Goal: Transaction & Acquisition: Purchase product/service

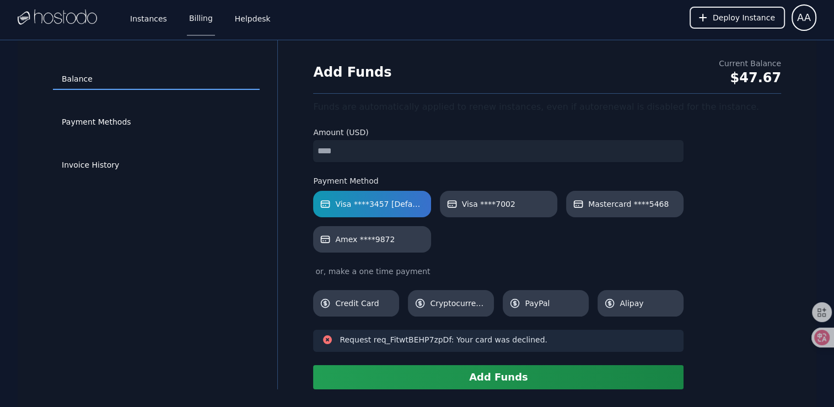
type input "**"
click at [496, 383] on button "Add Funds" at bounding box center [498, 377] width 371 height 24
click at [122, 122] on link "Payment Methods" at bounding box center [156, 122] width 207 height 21
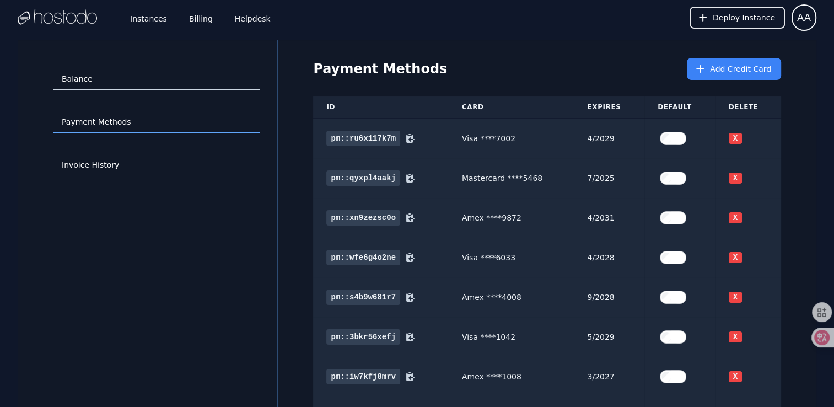
click at [104, 82] on link "Balance" at bounding box center [156, 79] width 207 height 21
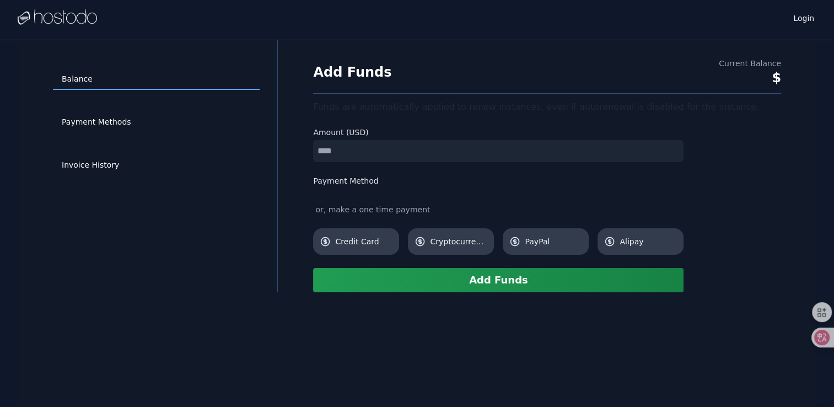
click at [357, 153] on input "number" at bounding box center [498, 151] width 371 height 22
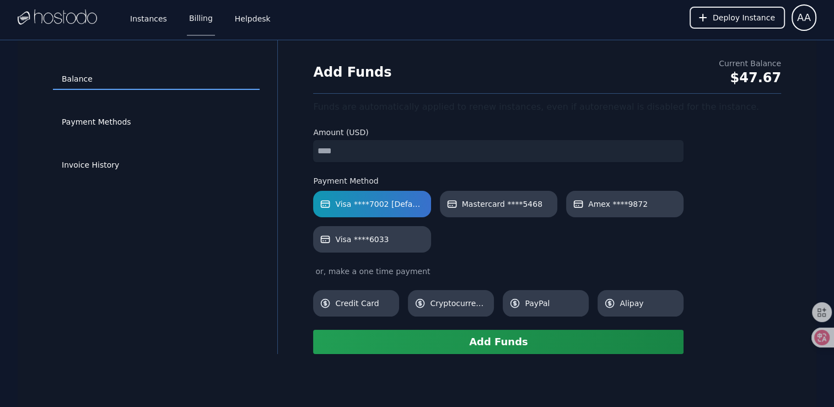
type input "*"
click at [485, 345] on button "Add Funds" at bounding box center [498, 342] width 371 height 24
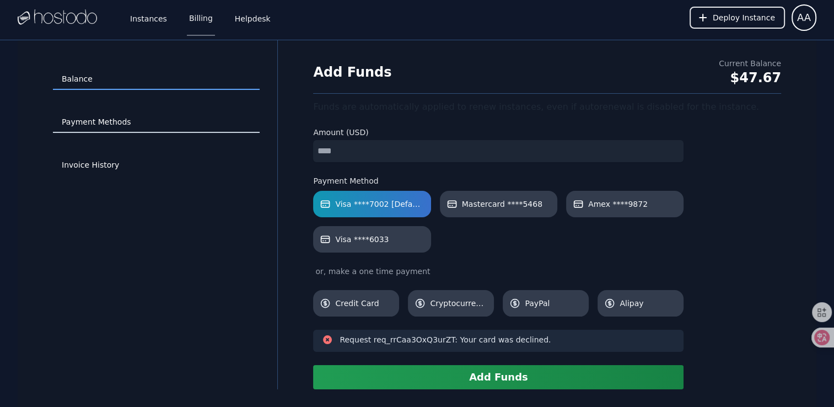
click at [109, 129] on link "Payment Methods" at bounding box center [156, 122] width 207 height 21
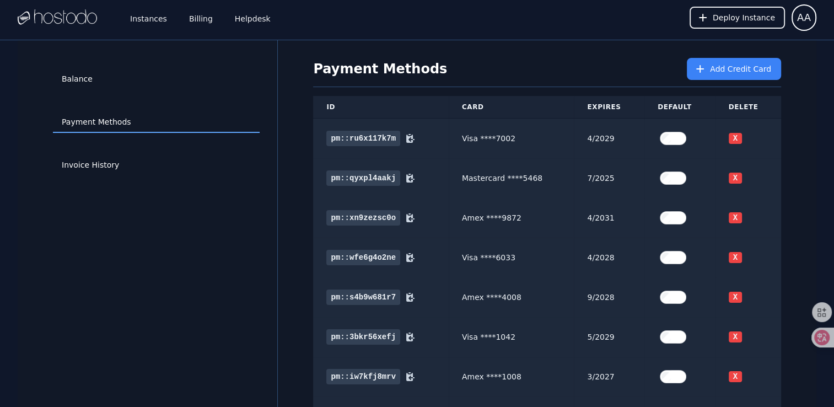
click at [133, 94] on div "Balance" at bounding box center [156, 79] width 207 height 43
click at [88, 85] on link "Balance" at bounding box center [156, 79] width 207 height 21
click at [91, 90] on div "Balance" at bounding box center [156, 79] width 207 height 43
click at [83, 78] on link "Balance" at bounding box center [156, 79] width 207 height 21
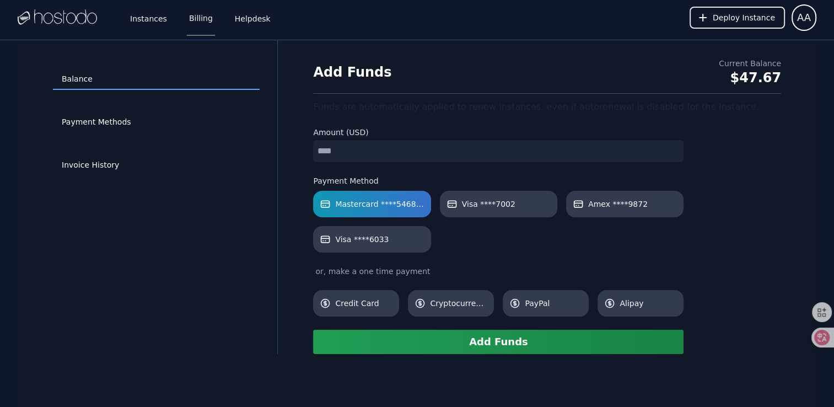
type input "*"
click at [480, 345] on button "Add Funds" at bounding box center [498, 342] width 371 height 24
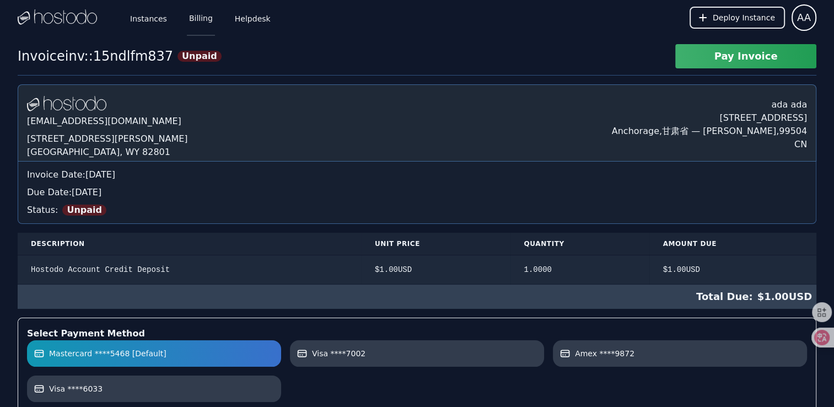
click at [198, 22] on link "Billing" at bounding box center [201, 17] width 28 height 36
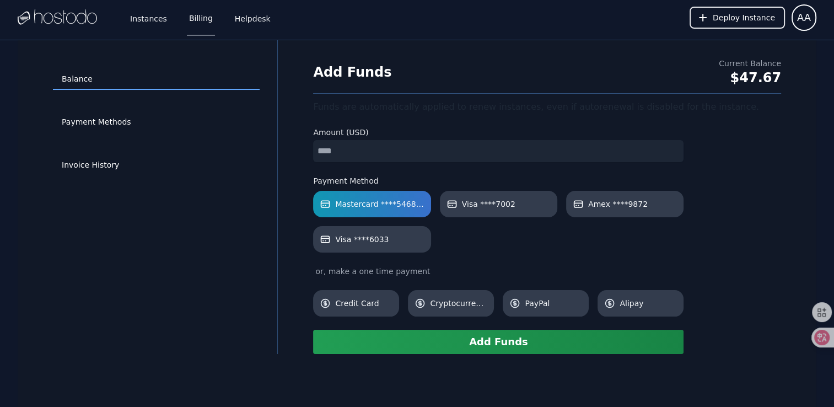
click at [463, 345] on button "Add Funds" at bounding box center [498, 342] width 371 height 24
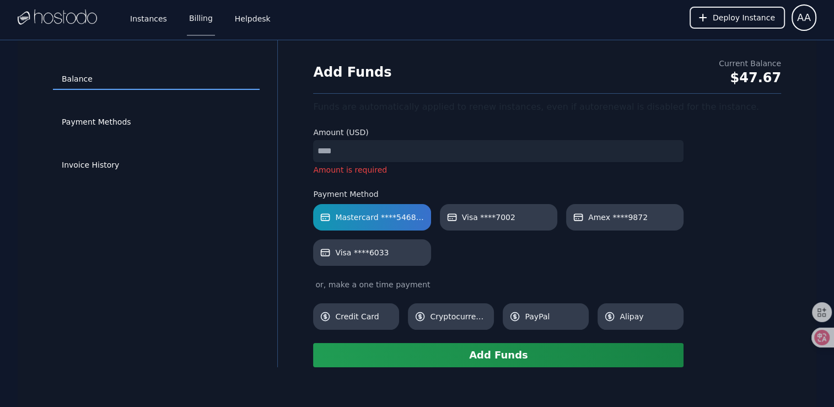
click at [379, 152] on input "number" at bounding box center [498, 151] width 371 height 22
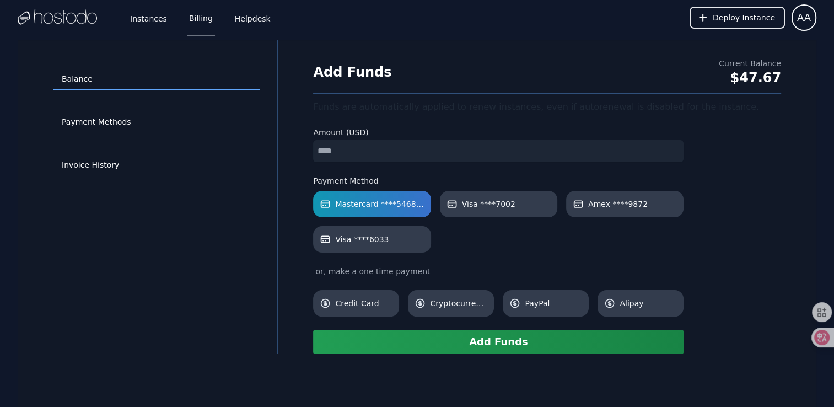
type input "*"
click at [490, 352] on button "Add Funds" at bounding box center [498, 342] width 371 height 24
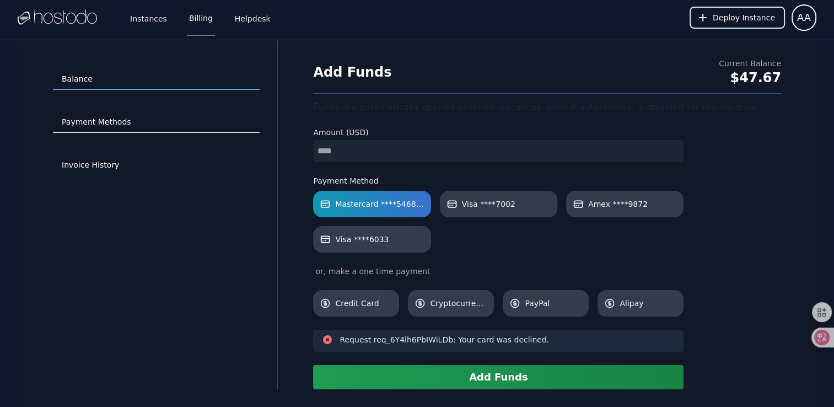
click at [92, 125] on link "Payment Methods" at bounding box center [156, 122] width 207 height 21
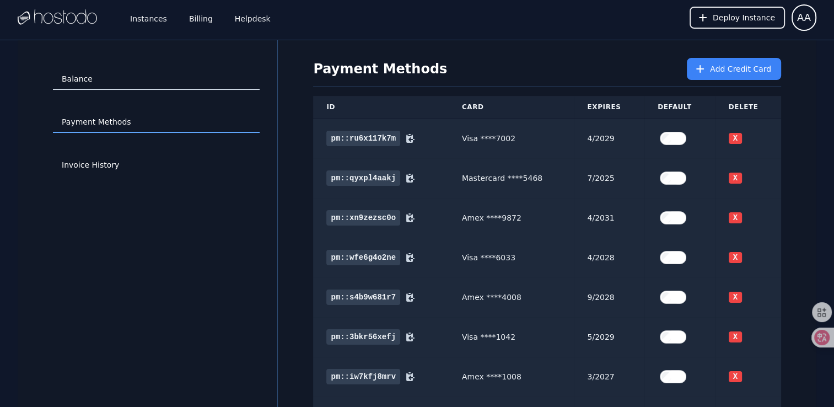
click at [126, 86] on link "Balance" at bounding box center [156, 79] width 207 height 21
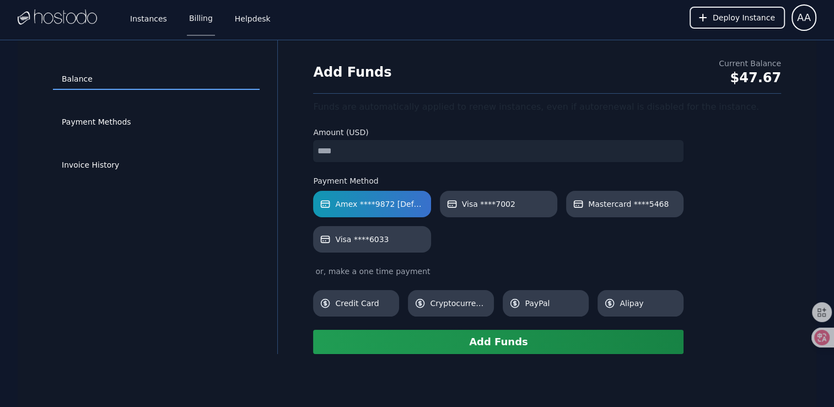
click at [331, 148] on input "number" at bounding box center [498, 151] width 371 height 22
type input "*"
drag, startPoint x: 285, startPoint y: 227, endPoint x: 332, endPoint y: 258, distance: 56.3
click at [285, 227] on div "Balance Payment Methods Invoice History Add Funds Current Balance $47.67 Funds …" at bounding box center [417, 197] width 799 height 314
click at [485, 343] on button "Add Funds" at bounding box center [498, 342] width 371 height 24
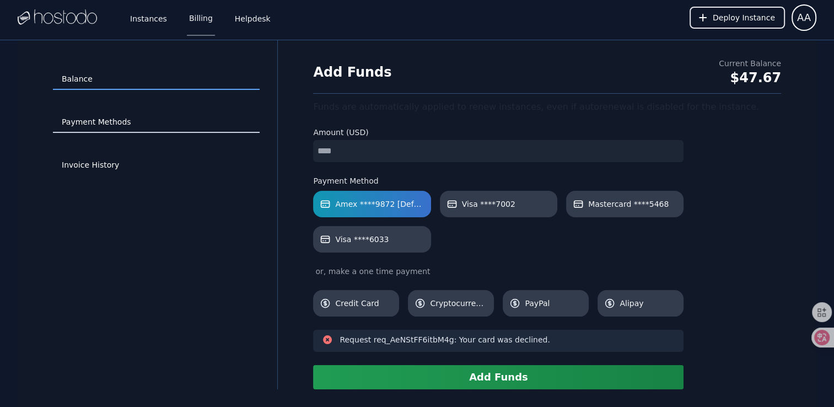
click at [109, 117] on link "Payment Methods" at bounding box center [156, 122] width 207 height 21
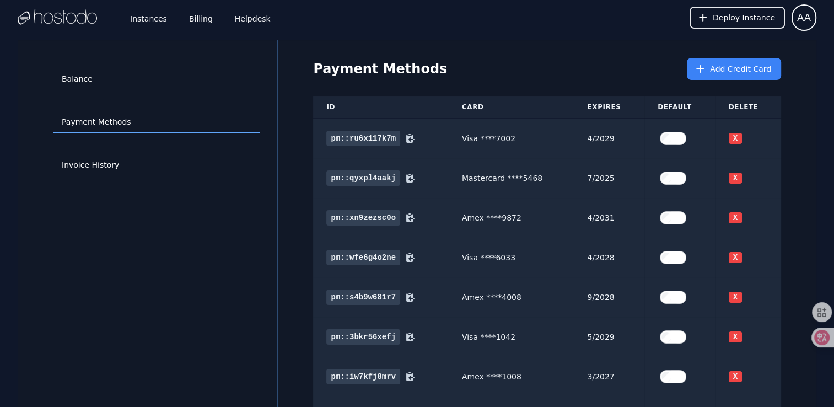
click at [84, 66] on div "Balance" at bounding box center [156, 79] width 207 height 43
click at [98, 76] on link "Balance" at bounding box center [156, 79] width 207 height 21
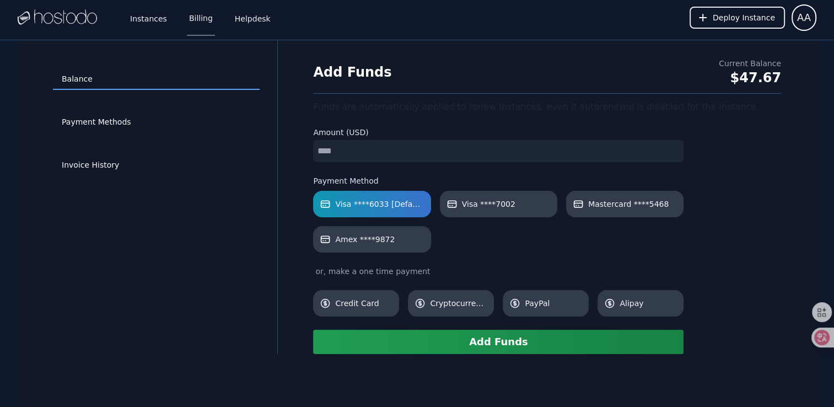
click at [334, 158] on input "number" at bounding box center [498, 151] width 371 height 22
type input "*"
click at [265, 229] on div "Balance Payment Methods Invoice History" at bounding box center [156, 197] width 242 height 278
click at [542, 345] on button "Add Funds" at bounding box center [498, 342] width 371 height 24
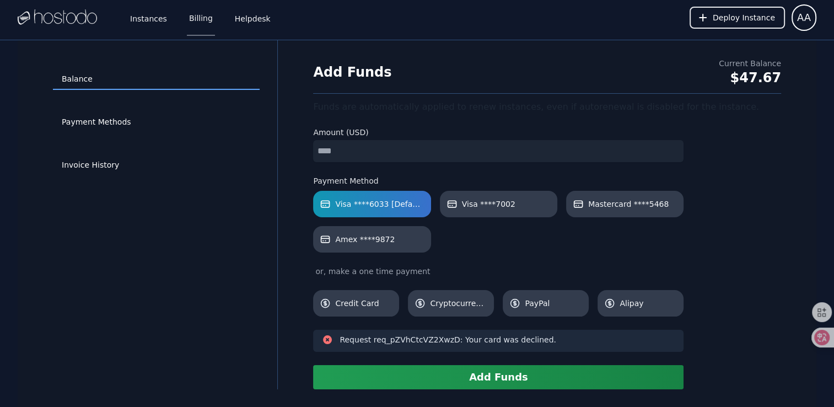
click at [19, 251] on div "Balance Payment Methods Invoice History Add Funds Current Balance $47.67 Funds …" at bounding box center [417, 214] width 799 height 349
click at [86, 122] on link "Payment Methods" at bounding box center [156, 122] width 207 height 21
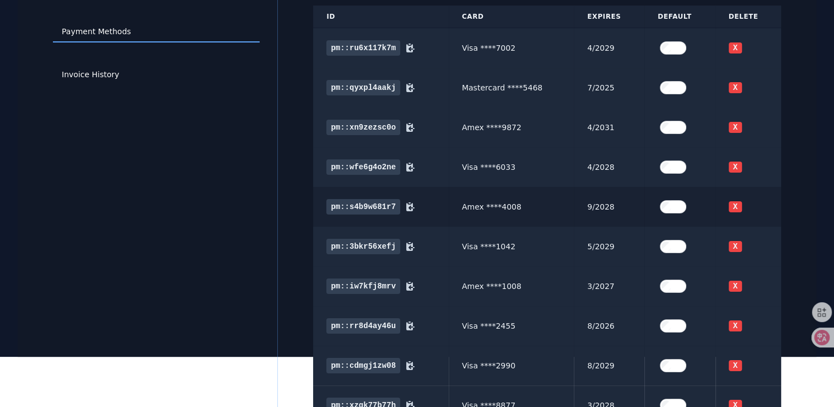
scroll to position [82, 0]
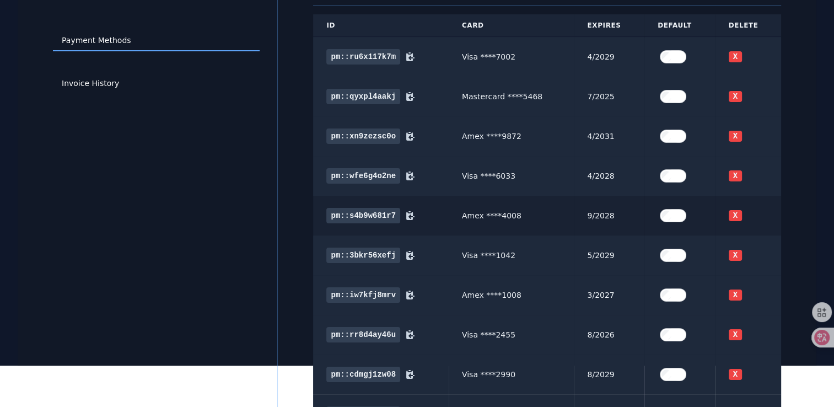
click at [673, 222] on label at bounding box center [680, 216] width 44 height 22
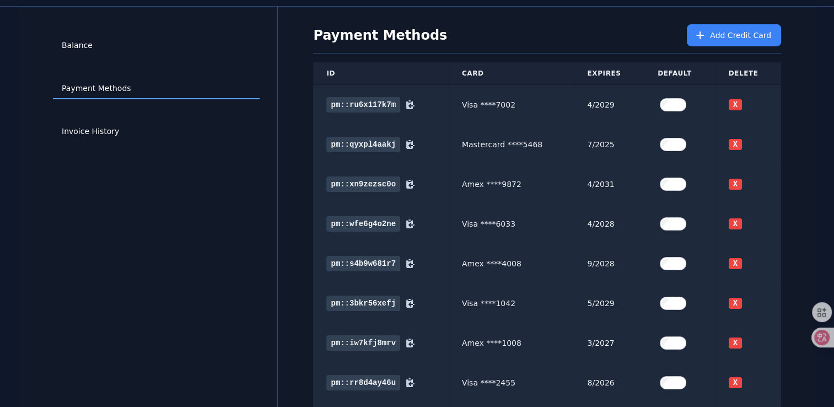
scroll to position [26, 0]
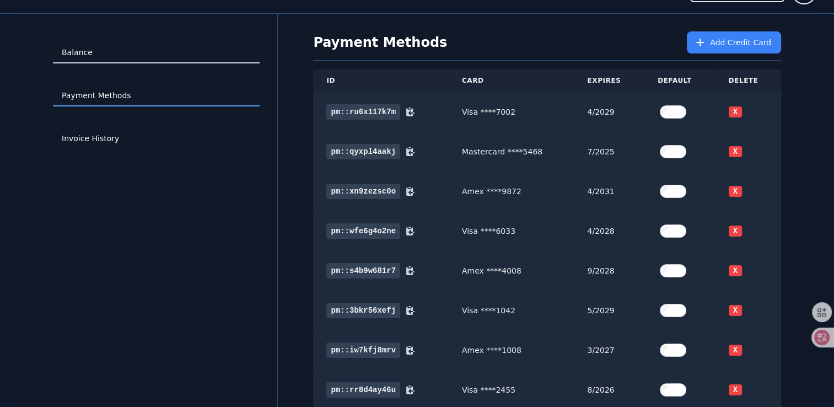
click at [111, 50] on link "Balance" at bounding box center [156, 52] width 207 height 21
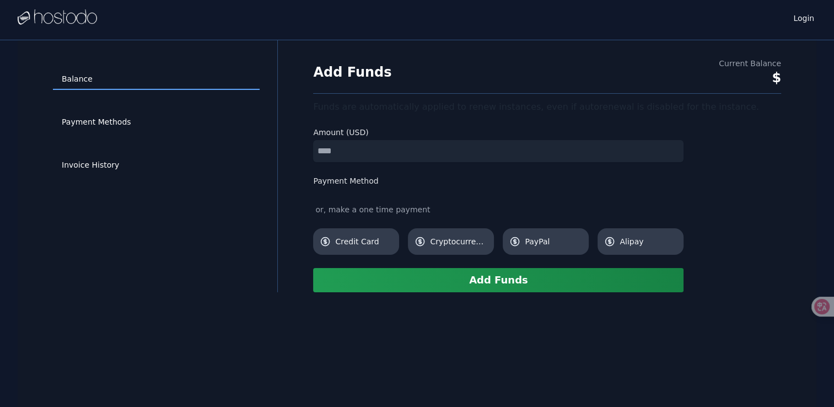
click at [369, 155] on input "number" at bounding box center [498, 151] width 371 height 22
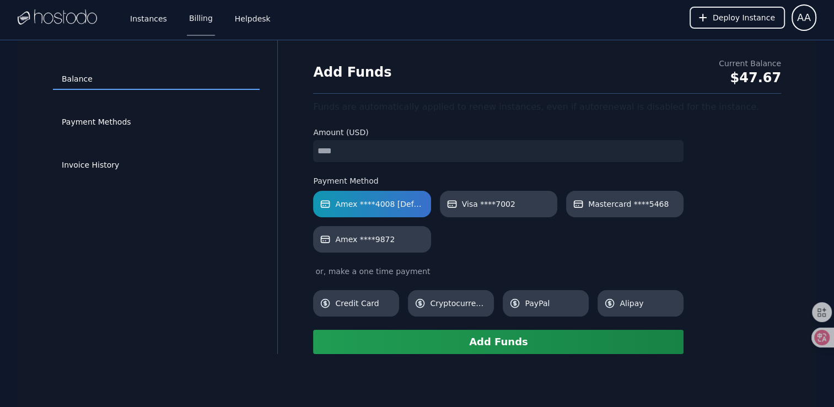
type input "*"
click at [255, 200] on div "Balance Payment Methods Invoice History" at bounding box center [156, 197] width 242 height 278
click at [433, 344] on button "Add Funds" at bounding box center [498, 342] width 371 height 24
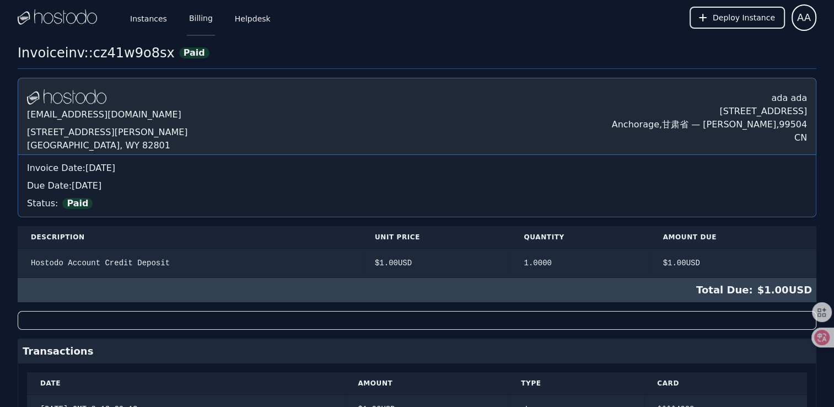
click at [201, 15] on link "Billing" at bounding box center [201, 17] width 28 height 36
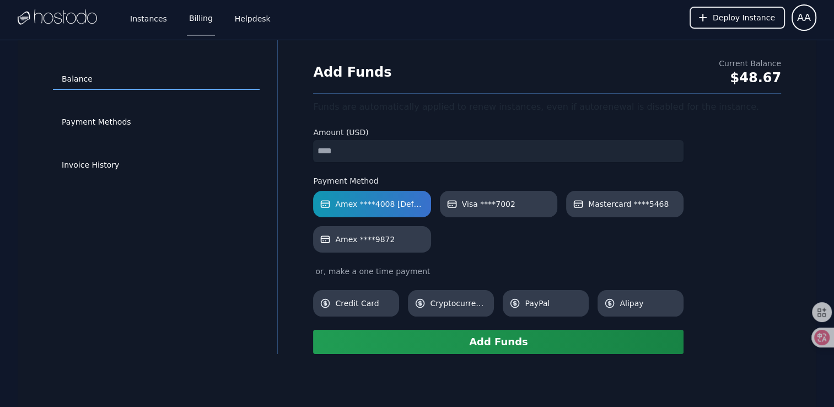
click at [339, 152] on input "number" at bounding box center [498, 151] width 371 height 22
type input "*"
drag, startPoint x: 271, startPoint y: 191, endPoint x: 303, endPoint y: 205, distance: 35.0
click at [271, 191] on div "Balance Payment Methods Invoice History" at bounding box center [156, 197] width 242 height 278
click at [448, 335] on button "Add Funds" at bounding box center [498, 342] width 371 height 24
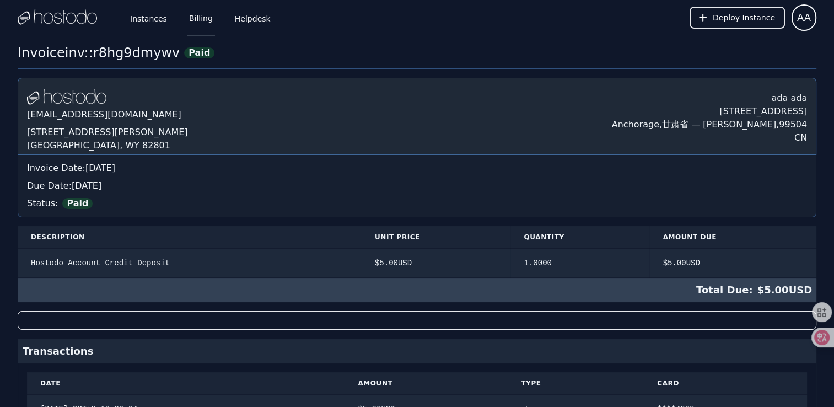
click at [204, 18] on link "Billing" at bounding box center [201, 17] width 28 height 36
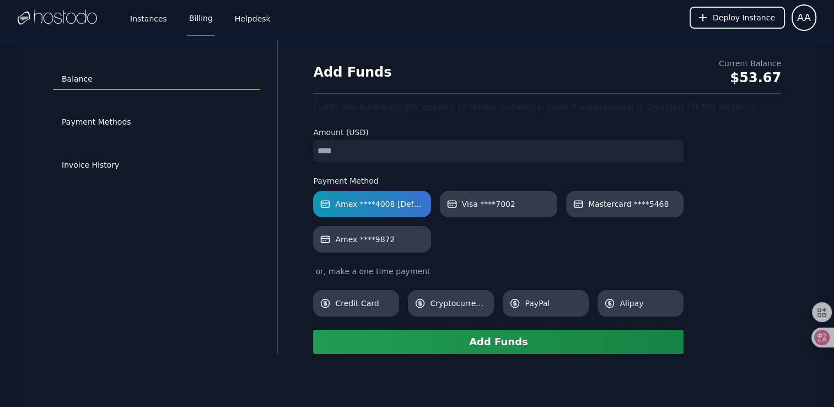
type input "*"
click at [499, 345] on button "Add Funds" at bounding box center [498, 342] width 371 height 24
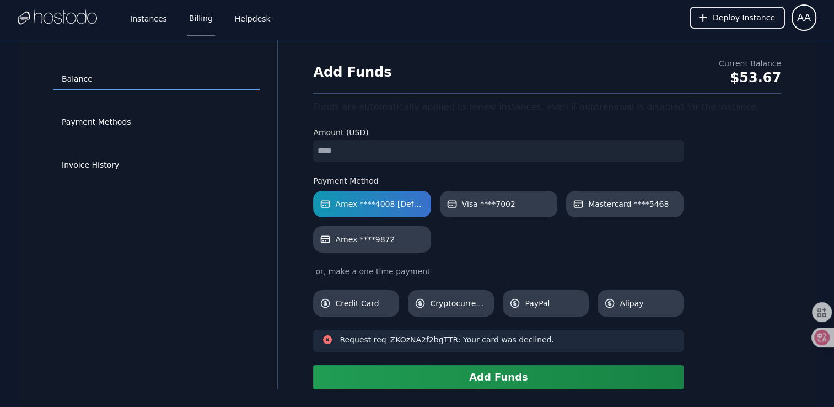
drag, startPoint x: 369, startPoint y: 149, endPoint x: 247, endPoint y: 136, distance: 122.6
click at [251, 136] on div "Balance Payment Methods Invoice History Add Funds Current Balance $53.67 Funds …" at bounding box center [417, 214] width 799 height 349
click at [492, 365] on button "Add Funds" at bounding box center [498, 377] width 371 height 24
drag, startPoint x: 351, startPoint y: 155, endPoint x: 218, endPoint y: 144, distance: 133.3
click at [218, 145] on div "Balance Payment Methods Invoice History Add Funds Current Balance $53.67 Funds …" at bounding box center [417, 214] width 799 height 349
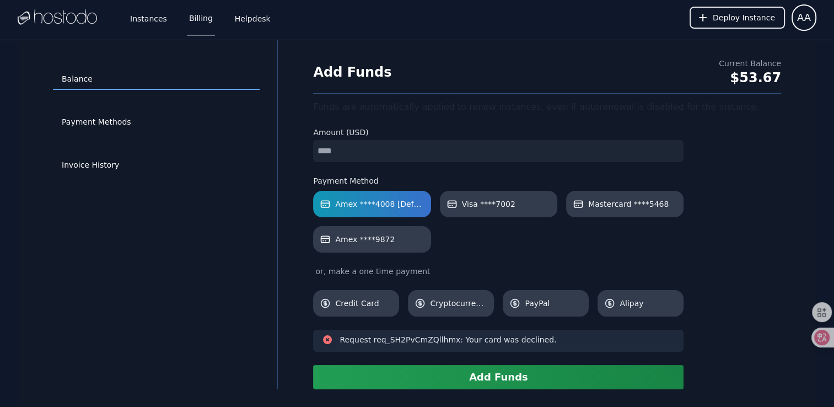
type input "*"
click at [534, 380] on button "Add Funds" at bounding box center [498, 377] width 371 height 24
click at [103, 122] on link "Payment Methods" at bounding box center [156, 122] width 207 height 21
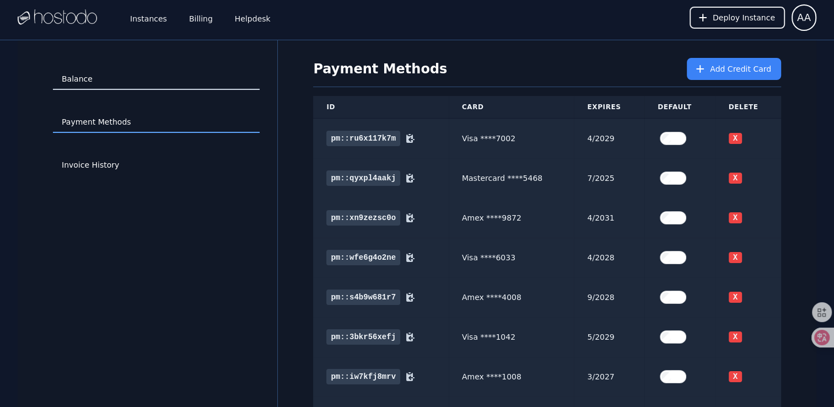
click at [105, 79] on link "Balance" at bounding box center [156, 79] width 207 height 21
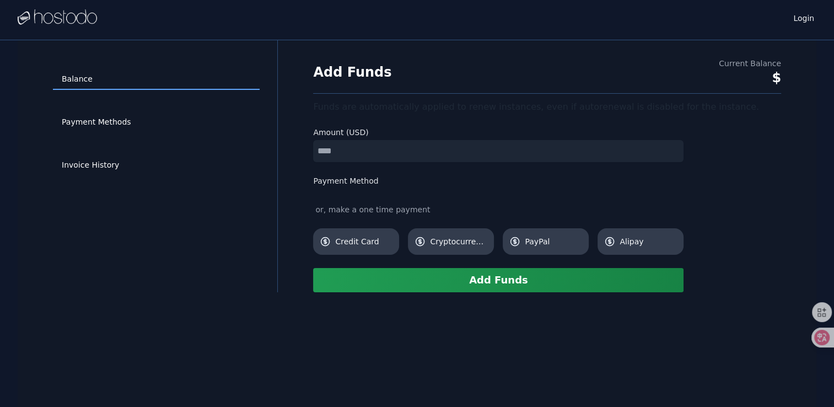
click at [354, 154] on input "number" at bounding box center [498, 151] width 371 height 22
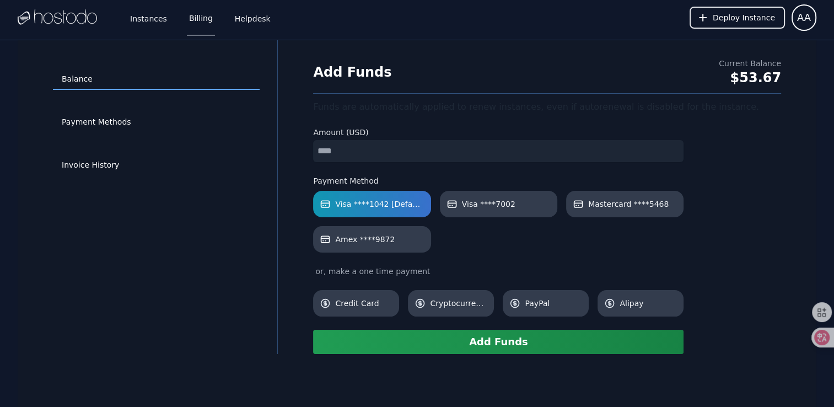
type input "*"
click at [280, 201] on div "Balance Payment Methods Invoice History Add Funds Current Balance $53.67 Funds …" at bounding box center [417, 197] width 799 height 314
click at [572, 339] on button "Add Funds" at bounding box center [498, 342] width 371 height 24
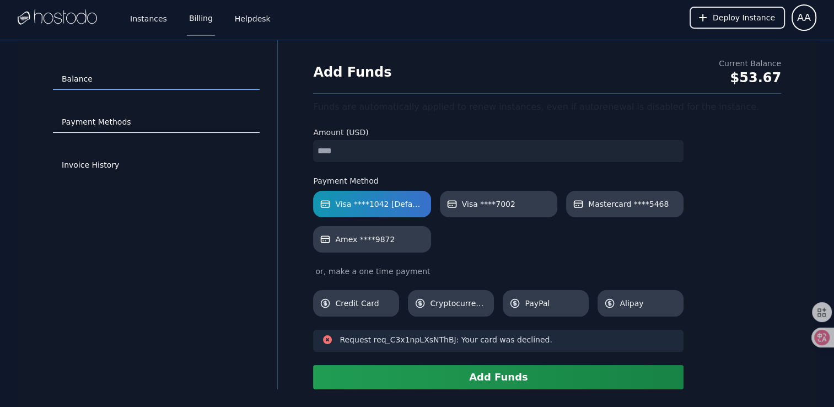
click at [97, 126] on link "Payment Methods" at bounding box center [156, 122] width 207 height 21
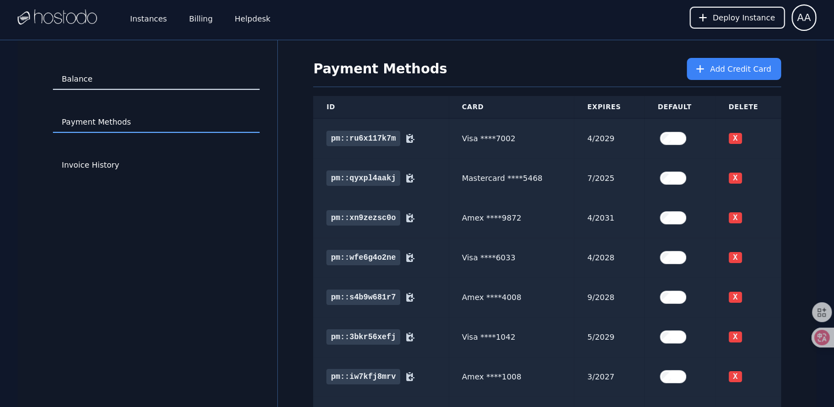
click at [101, 84] on link "Balance" at bounding box center [156, 79] width 207 height 21
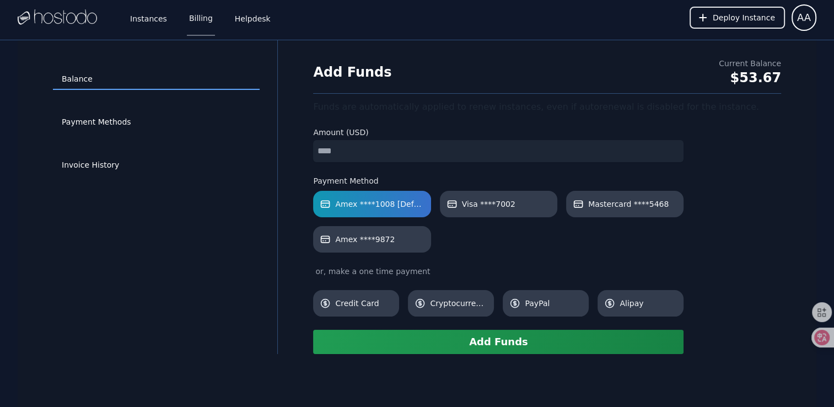
type input "*"
drag, startPoint x: 261, startPoint y: 230, endPoint x: 376, endPoint y: 279, distance: 124.2
click at [261, 230] on div "Balance Payment Methods Invoice History" at bounding box center [156, 197] width 242 height 278
click at [492, 340] on button "Add Funds" at bounding box center [498, 342] width 371 height 24
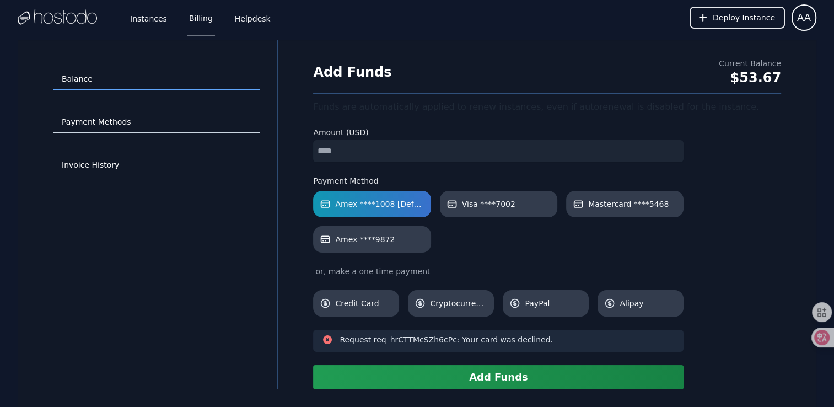
click at [100, 129] on link "Payment Methods" at bounding box center [156, 122] width 207 height 21
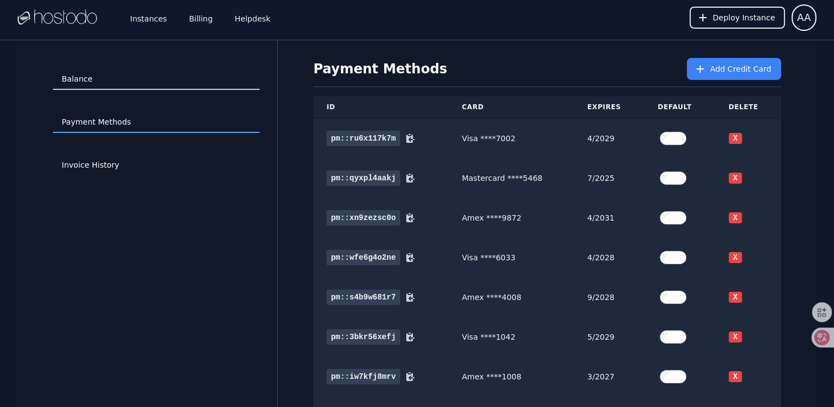
click at [119, 84] on link "Balance" at bounding box center [156, 79] width 207 height 21
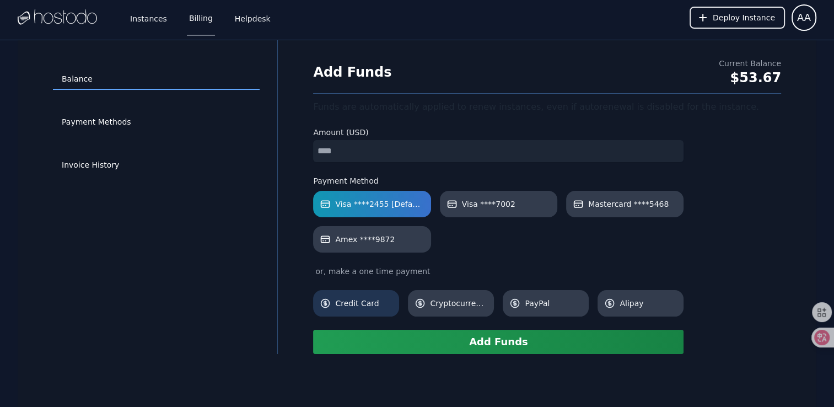
drag, startPoint x: 283, startPoint y: 213, endPoint x: 369, endPoint y: 291, distance: 116.3
click at [283, 213] on div "Balance Payment Methods Invoice History Add Funds Current Balance $53.67 Funds …" at bounding box center [417, 197] width 799 height 314
click at [476, 351] on button "Add Funds" at bounding box center [498, 342] width 371 height 24
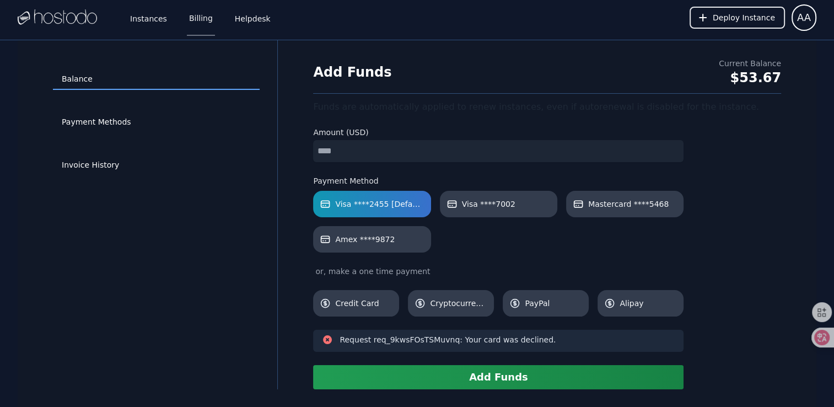
drag, startPoint x: 296, startPoint y: 147, endPoint x: 290, endPoint y: 148, distance: 6.2
click at [290, 148] on div "Balance Payment Methods Invoice History Add Funds Current Balance $53.67 Funds …" at bounding box center [417, 214] width 799 height 349
type input "*"
click at [238, 223] on div "Balance Payment Methods Invoice History" at bounding box center [156, 215] width 242 height 314
click at [457, 377] on button "Add Funds" at bounding box center [498, 377] width 371 height 24
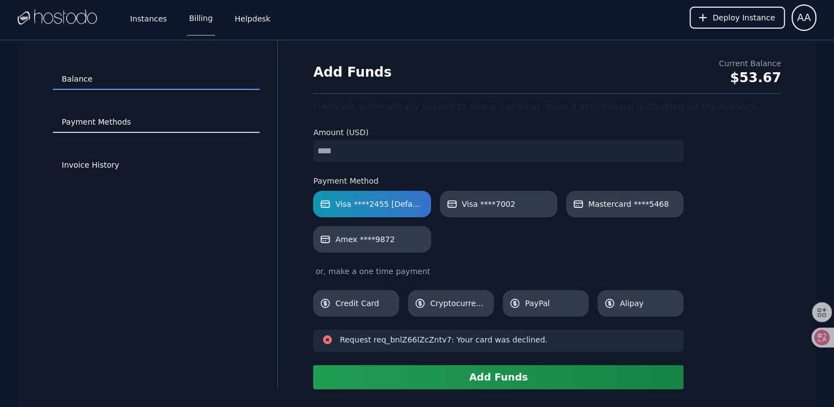
click at [90, 119] on link "Payment Methods" at bounding box center [156, 122] width 207 height 21
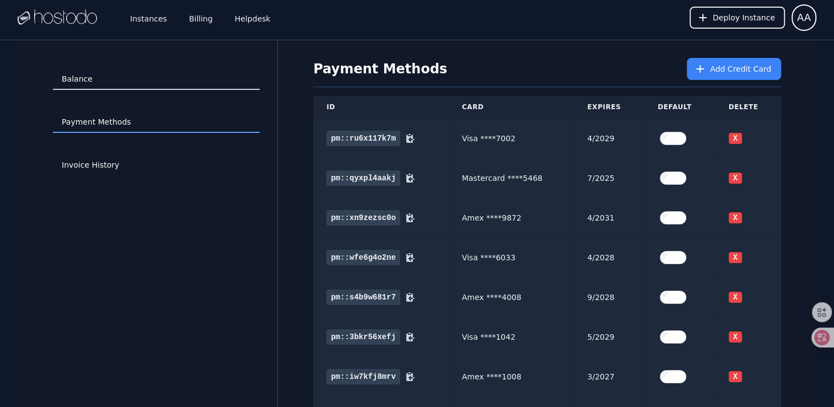
click at [100, 87] on link "Balance" at bounding box center [156, 79] width 207 height 21
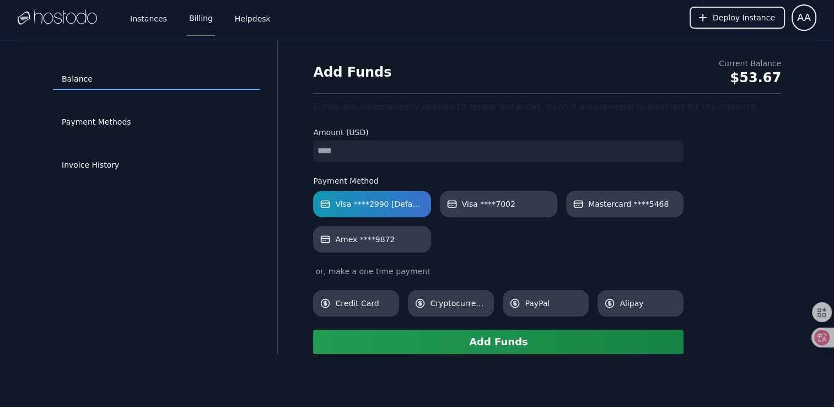
drag, startPoint x: 269, startPoint y: 206, endPoint x: 307, endPoint y: 238, distance: 49.4
click at [269, 206] on div "Balance Payment Methods Invoice History" at bounding box center [156, 197] width 242 height 278
click at [490, 339] on button "Add Funds" at bounding box center [498, 342] width 371 height 24
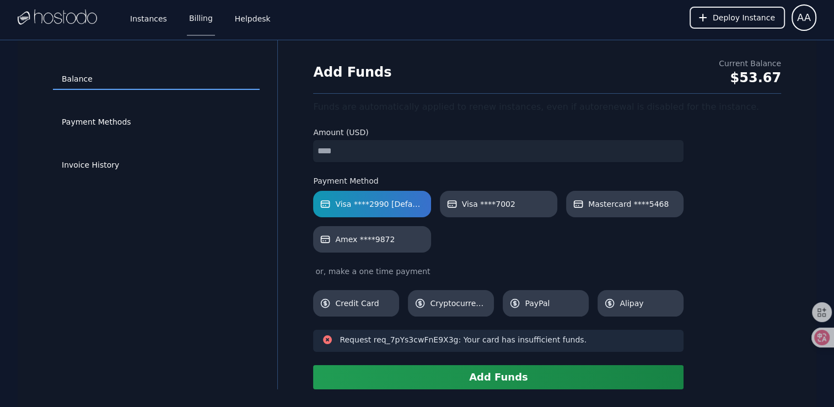
drag, startPoint x: 243, startPoint y: 143, endPoint x: 185, endPoint y: 149, distance: 58.7
click at [185, 148] on div "Balance Payment Methods Invoice History Add Funds Current Balance $53.67 Funds …" at bounding box center [417, 214] width 799 height 349
type input "*"
click at [223, 278] on div "Balance Payment Methods Invoice History" at bounding box center [156, 215] width 242 height 314
click at [479, 378] on button "Add Funds" at bounding box center [498, 377] width 371 height 24
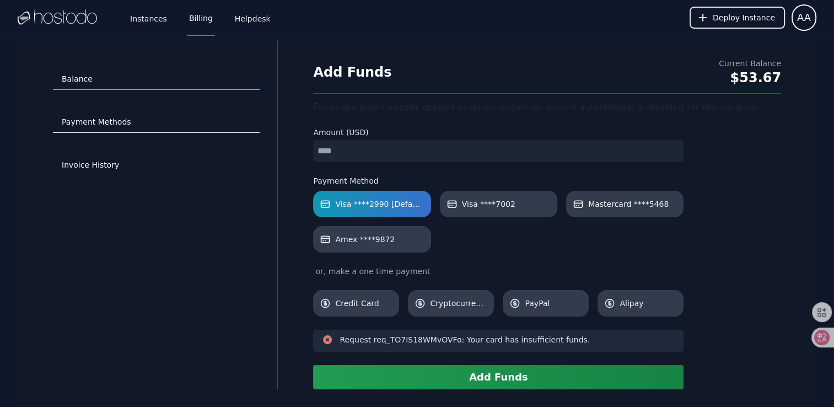
click at [127, 118] on link "Payment Methods" at bounding box center [156, 122] width 207 height 21
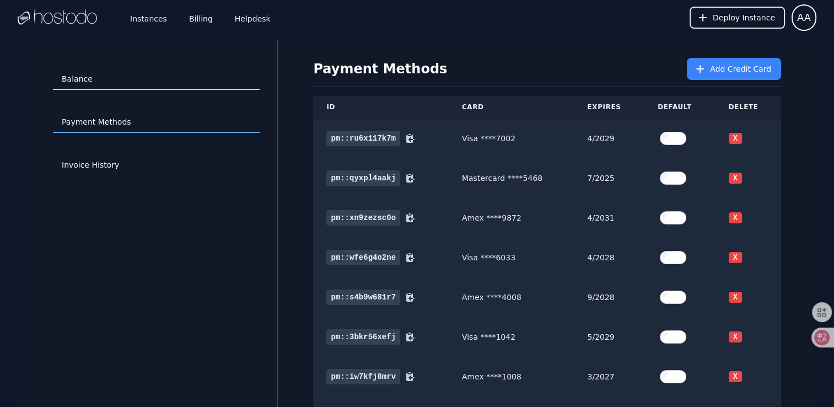
click at [120, 78] on link "Balance" at bounding box center [156, 79] width 207 height 21
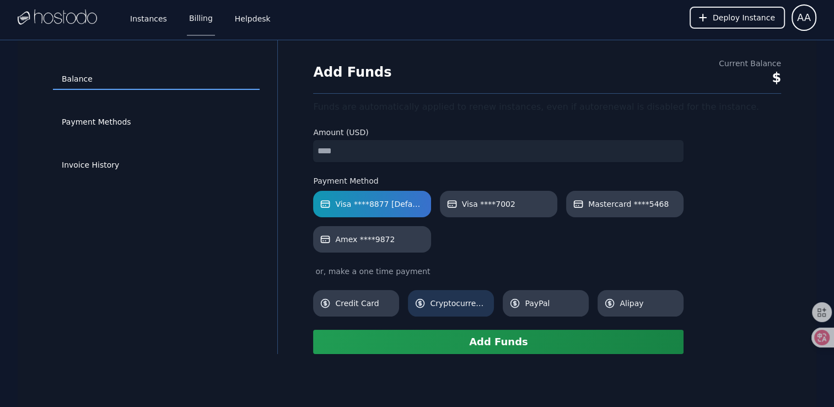
drag, startPoint x: 216, startPoint y: 228, endPoint x: 437, endPoint y: 315, distance: 237.4
click at [216, 228] on div "Balance Payment Methods Invoice History" at bounding box center [156, 197] width 242 height 278
click at [501, 341] on button "Add Funds" at bounding box center [498, 342] width 371 height 24
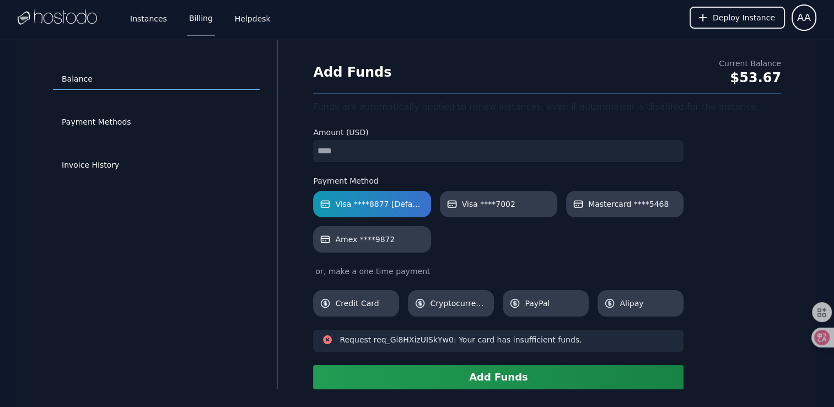
drag, startPoint x: 355, startPoint y: 151, endPoint x: 238, endPoint y: 143, distance: 117.2
click at [238, 143] on div "Balance Payment Methods Invoice History Add Funds Current Balance $53.67 Funds …" at bounding box center [417, 214] width 799 height 349
type input "*"
click at [475, 376] on button "Add Funds" at bounding box center [498, 377] width 371 height 24
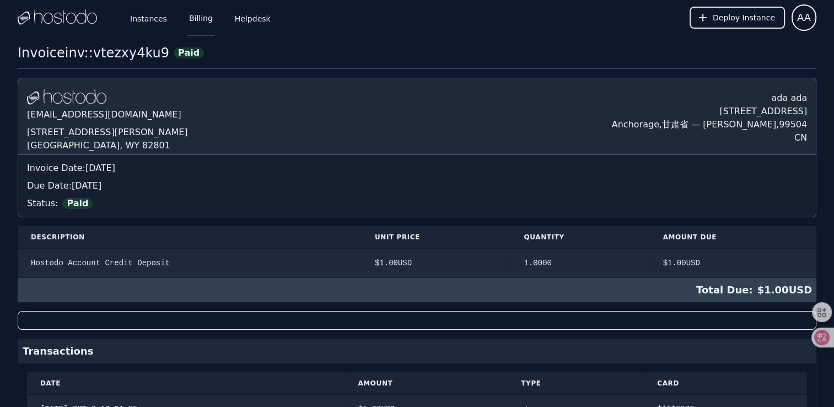
click at [199, 24] on link "Billing" at bounding box center [201, 17] width 28 height 36
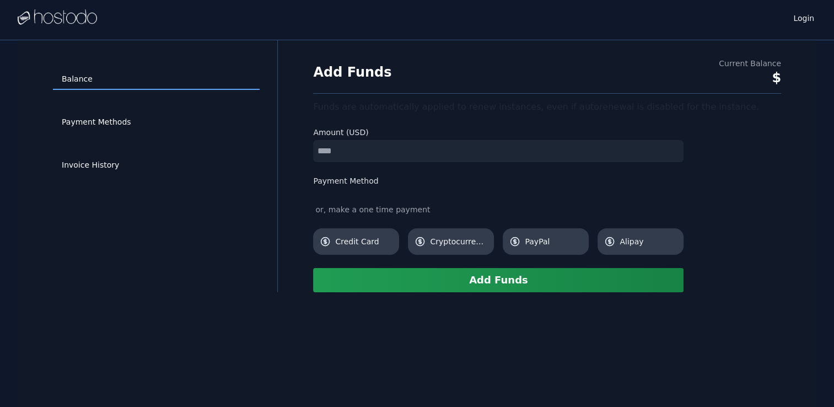
click at [345, 147] on input "number" at bounding box center [498, 151] width 371 height 22
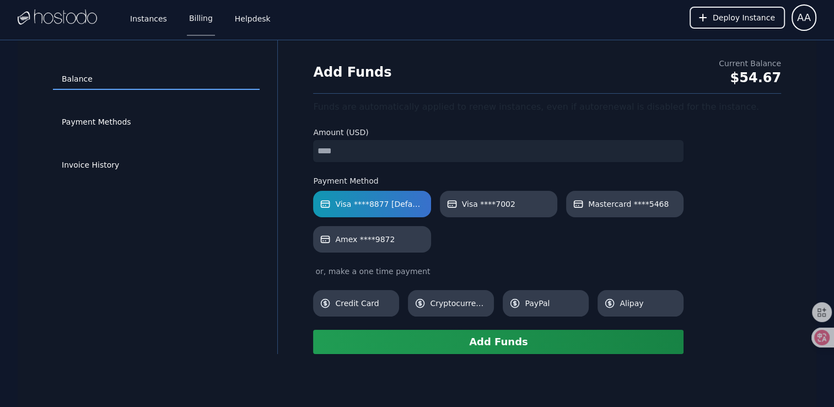
click at [245, 224] on div "Balance Payment Methods Invoice History" at bounding box center [156, 197] width 242 height 278
click at [490, 340] on button "Add Funds" at bounding box center [498, 342] width 371 height 24
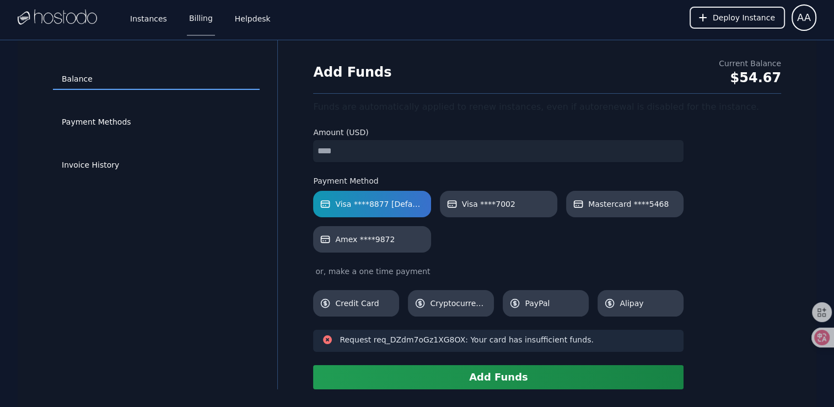
drag, startPoint x: 360, startPoint y: 138, endPoint x: 351, endPoint y: 141, distance: 8.9
click at [356, 138] on div "Amount (USD) *" at bounding box center [498, 144] width 371 height 35
drag, startPoint x: 348, startPoint y: 147, endPoint x: 260, endPoint y: 147, distance: 88.8
click at [263, 147] on div "Balance Payment Methods Invoice History Add Funds Current Balance $54.67 Funds …" at bounding box center [417, 214] width 799 height 349
type input "*"
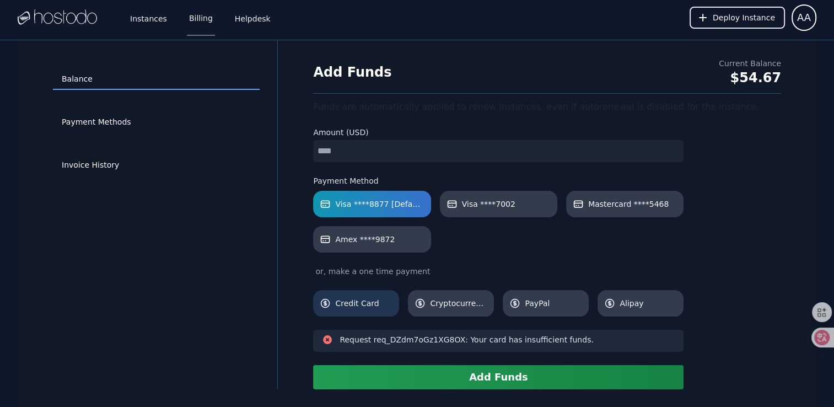
drag, startPoint x: 268, startPoint y: 262, endPoint x: 362, endPoint y: 310, distance: 105.3
click at [268, 262] on div "Balance Payment Methods Invoice History" at bounding box center [156, 215] width 242 height 314
click at [507, 376] on button "Add Funds" at bounding box center [498, 377] width 371 height 24
click at [105, 127] on link "Payment Methods" at bounding box center [156, 122] width 207 height 21
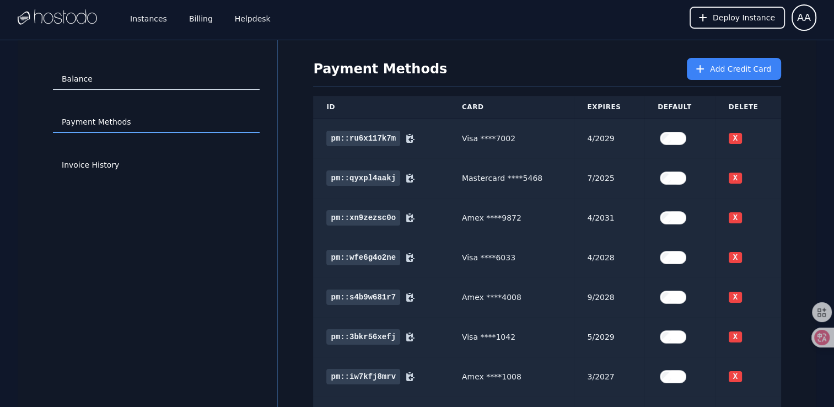
click at [76, 87] on link "Balance" at bounding box center [156, 79] width 207 height 21
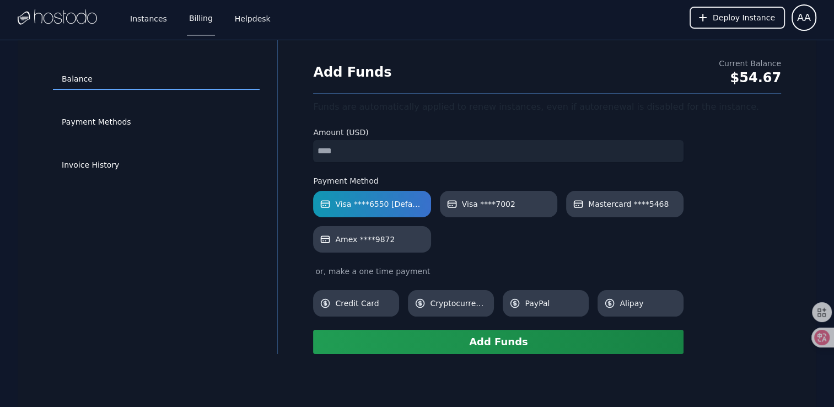
click at [347, 149] on input "number" at bounding box center [498, 151] width 371 height 22
type input "*"
click at [421, 334] on button "Add Funds" at bounding box center [498, 342] width 371 height 24
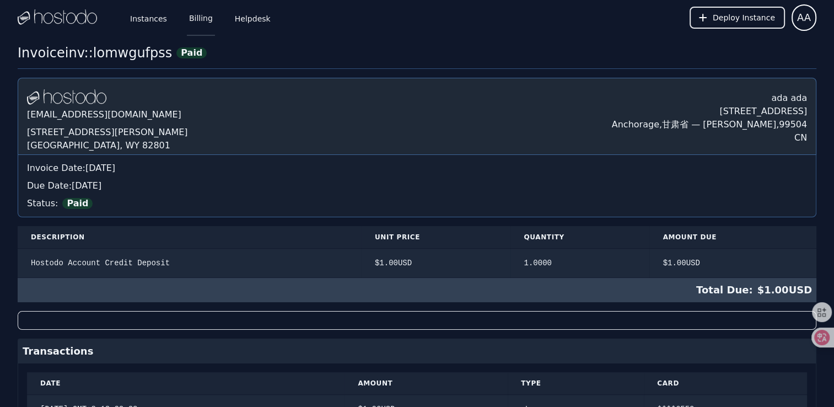
click at [192, 15] on link "Billing" at bounding box center [201, 17] width 28 height 36
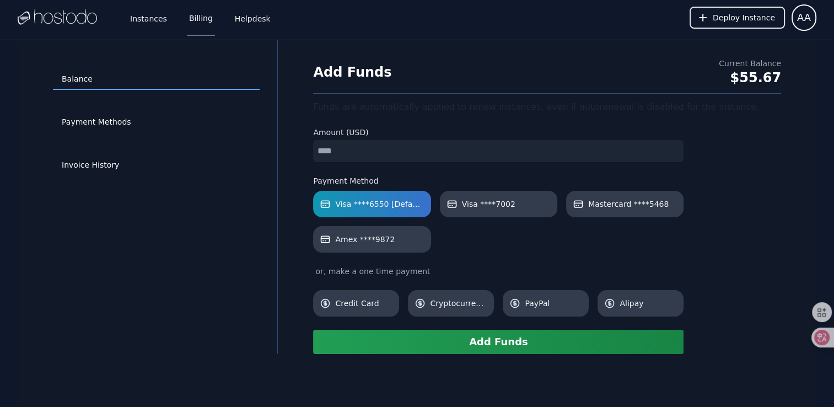
type input "*"
click at [519, 341] on button "Add Funds" at bounding box center [498, 342] width 371 height 24
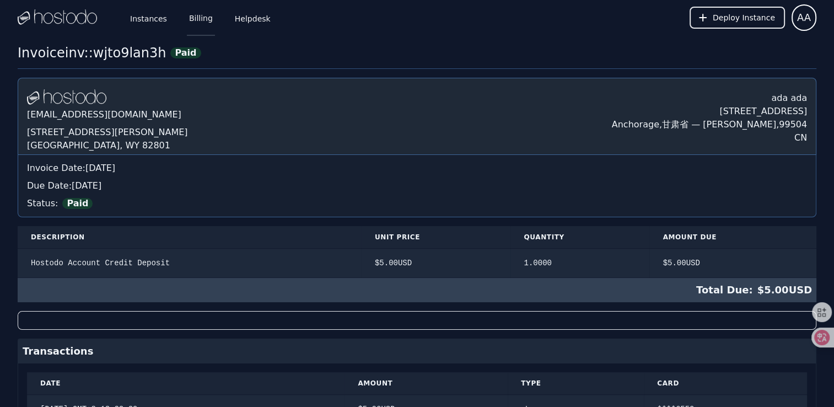
click at [197, 22] on link "Billing" at bounding box center [201, 17] width 28 height 36
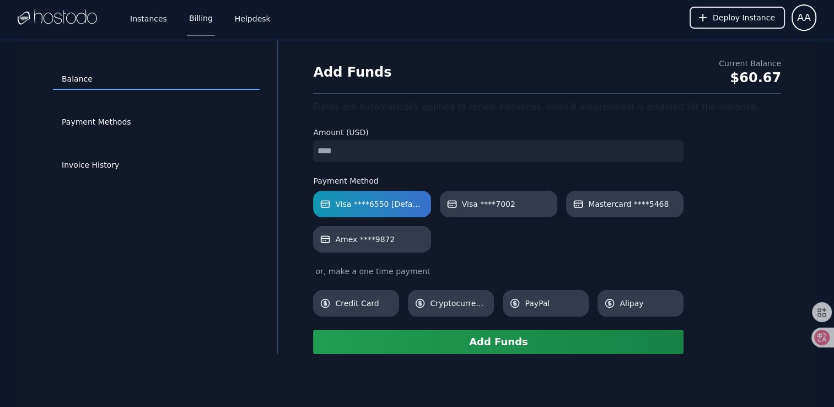
click at [335, 151] on input "number" at bounding box center [498, 151] width 371 height 22
click at [262, 225] on div "Balance Payment Methods Invoice History" at bounding box center [156, 197] width 242 height 278
click at [517, 345] on button "Add Funds" at bounding box center [498, 342] width 371 height 24
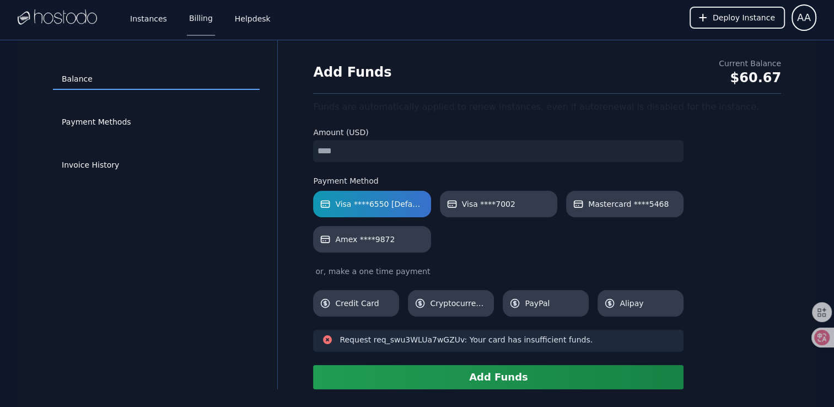
drag, startPoint x: 374, startPoint y: 151, endPoint x: 230, endPoint y: 147, distance: 144.0
click at [230, 147] on div "Balance Payment Methods Invoice History Add Funds Current Balance $60.67 Funds …" at bounding box center [417, 214] width 799 height 349
type input "*"
click at [489, 381] on button "Add Funds" at bounding box center [498, 377] width 371 height 24
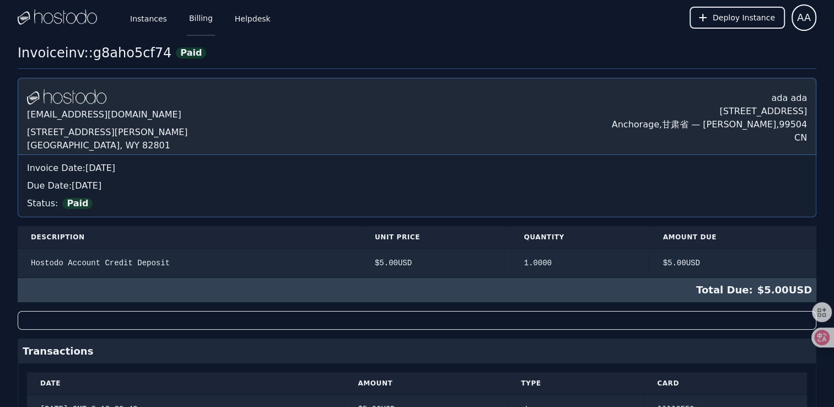
click at [204, 23] on link "Billing" at bounding box center [201, 17] width 28 height 36
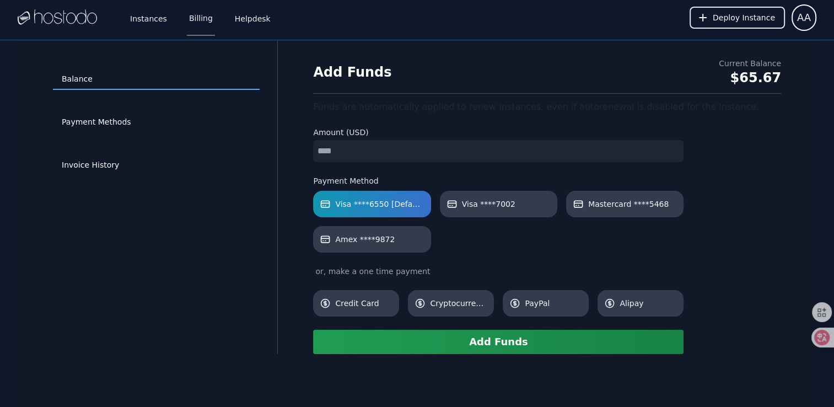
click at [376, 149] on input "number" at bounding box center [498, 151] width 371 height 22
type input "*"
click at [484, 346] on button "Add Funds" at bounding box center [498, 342] width 371 height 24
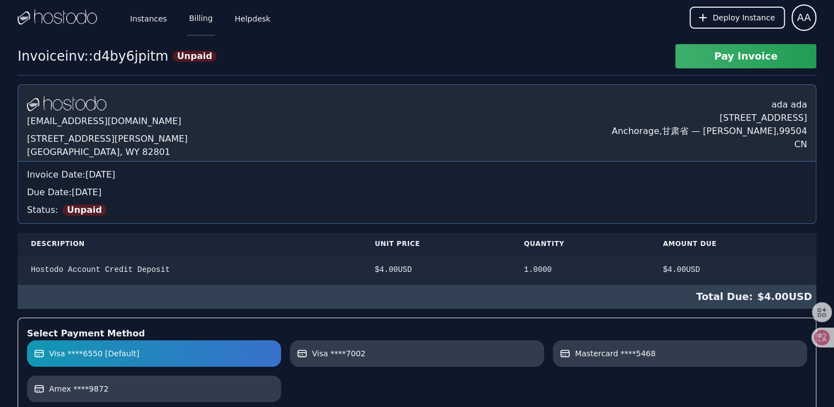
click at [201, 19] on link "Billing" at bounding box center [201, 17] width 28 height 36
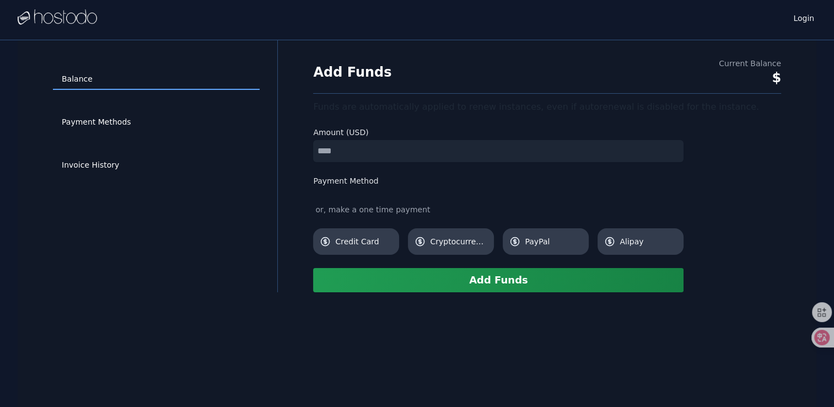
click at [378, 152] on input "number" at bounding box center [498, 151] width 371 height 22
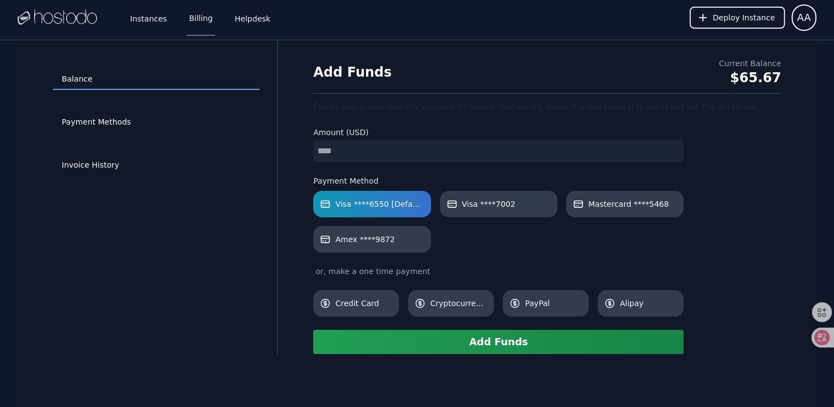
type input "*"
click at [492, 341] on button "Add Funds" at bounding box center [498, 342] width 371 height 24
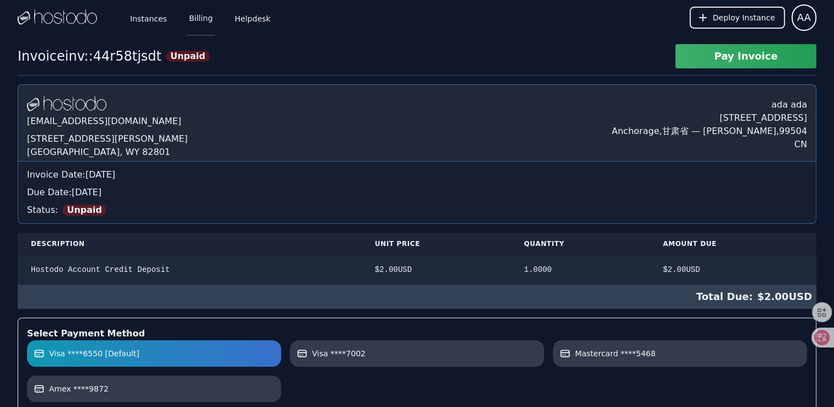
click at [197, 25] on link "Billing" at bounding box center [201, 17] width 28 height 36
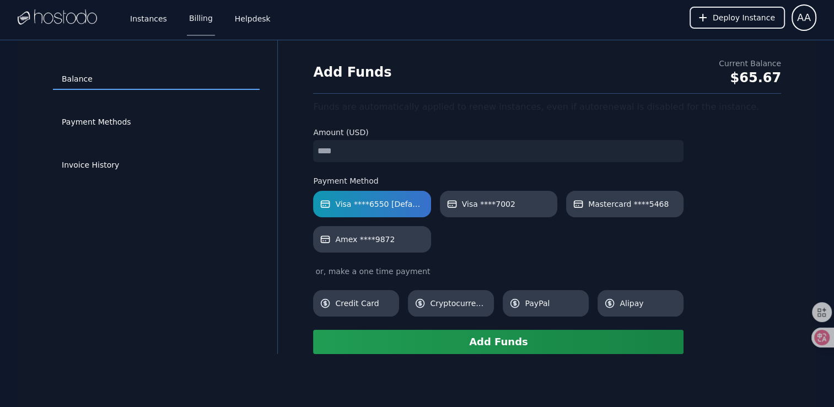
click at [333, 154] on input "number" at bounding box center [498, 151] width 371 height 22
type input "*"
click at [264, 195] on div "Balance Payment Methods Invoice History" at bounding box center [156, 197] width 242 height 278
click at [453, 336] on button "Add Funds" at bounding box center [498, 342] width 371 height 24
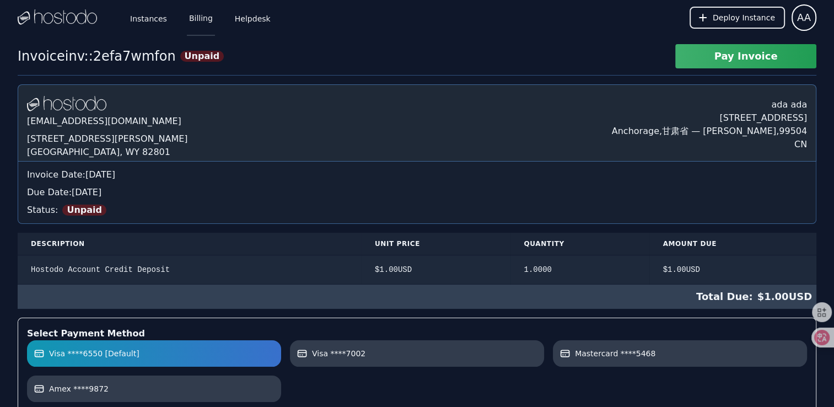
click at [206, 25] on link "Billing" at bounding box center [201, 17] width 28 height 36
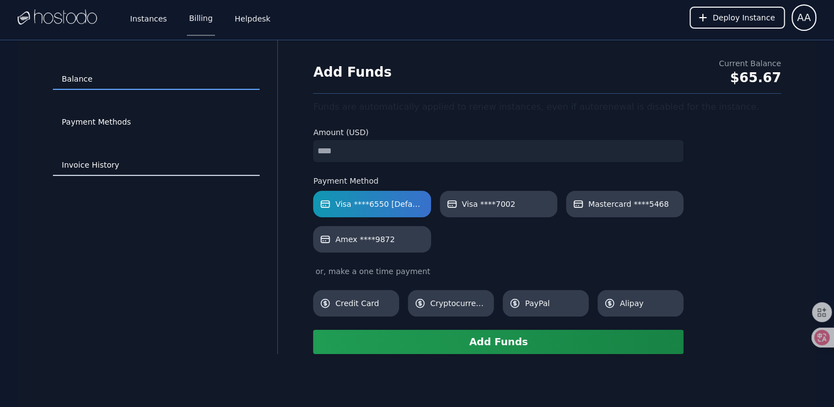
click at [104, 174] on link "Invoice History" at bounding box center [156, 165] width 207 height 21
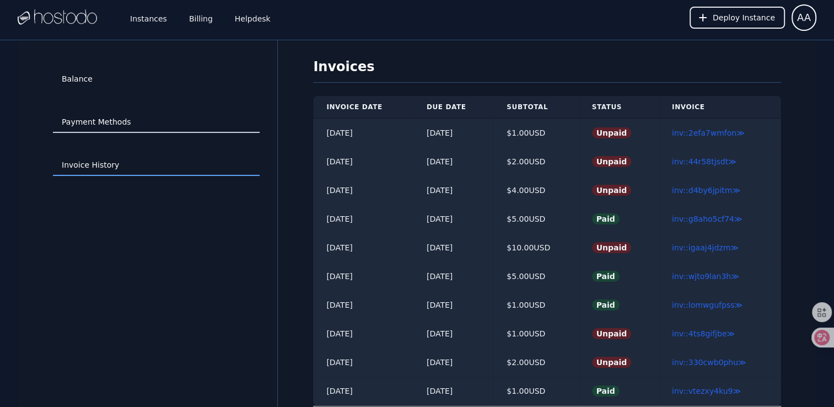
click at [152, 117] on link "Payment Methods" at bounding box center [156, 122] width 207 height 21
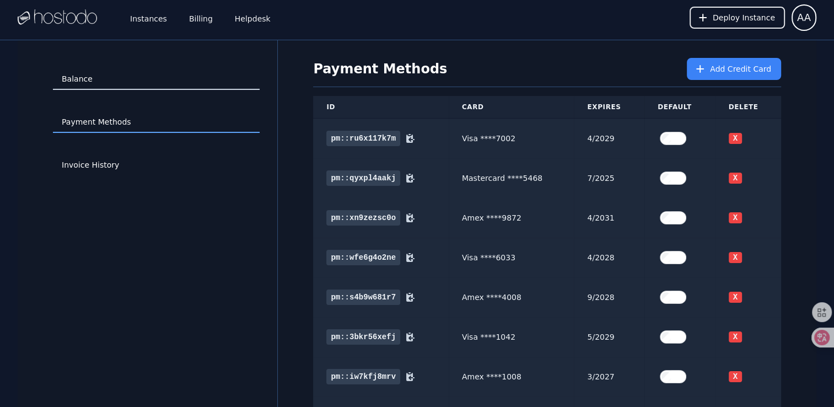
click at [129, 81] on link "Balance" at bounding box center [156, 79] width 207 height 21
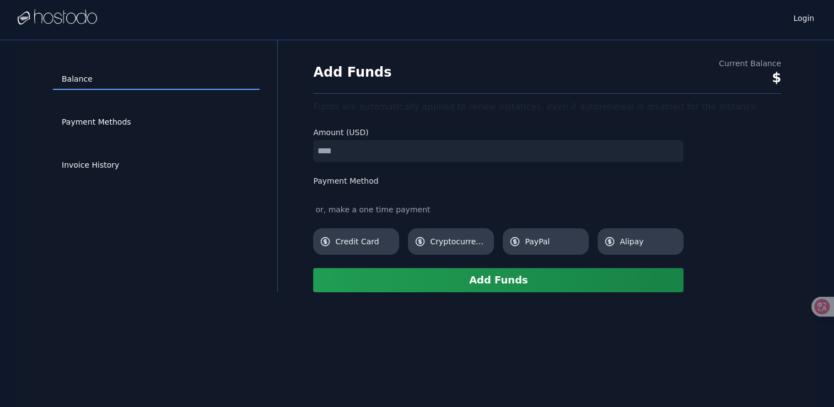
drag, startPoint x: 0, startPoint y: 0, endPoint x: 335, endPoint y: 155, distance: 369.6
click at [335, 155] on input "number" at bounding box center [498, 151] width 371 height 22
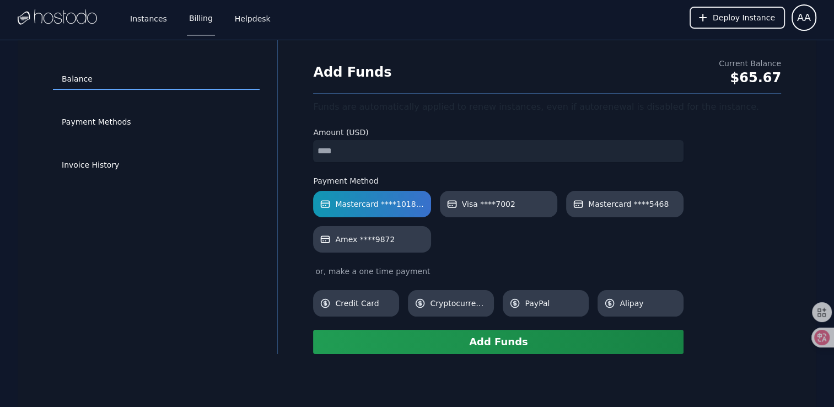
type input "*"
drag, startPoint x: 285, startPoint y: 200, endPoint x: 421, endPoint y: 303, distance: 171.3
click at [285, 200] on div "Balance Payment Methods Invoice History Add Funds Current Balance $65.67 Funds …" at bounding box center [417, 197] width 799 height 314
click at [507, 341] on button "Add Funds" at bounding box center [498, 342] width 371 height 24
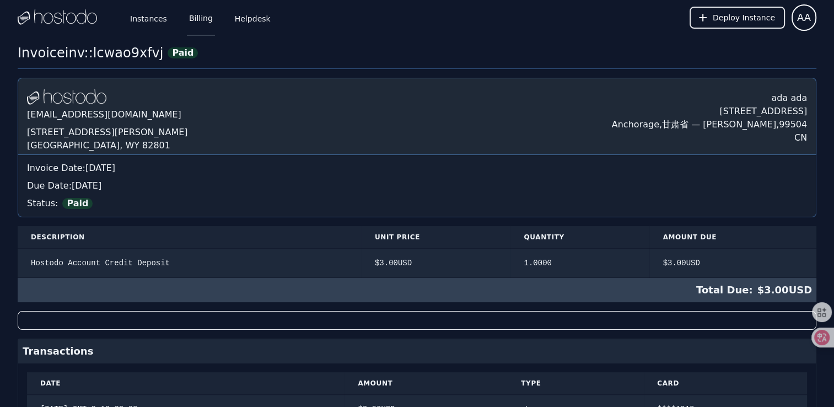
click at [206, 24] on link "Billing" at bounding box center [201, 17] width 28 height 36
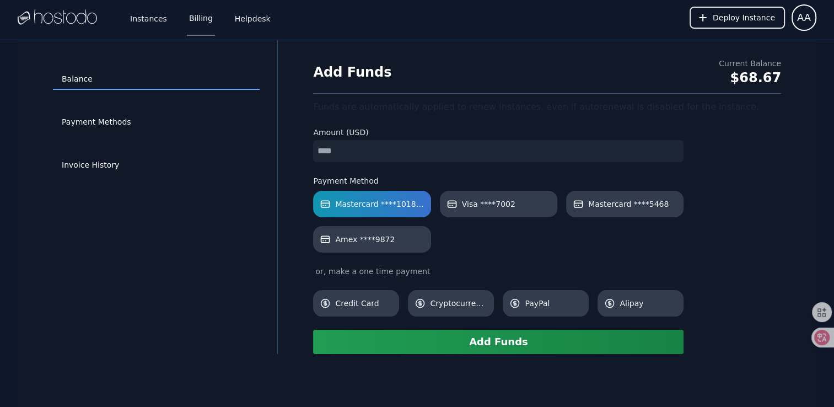
drag, startPoint x: 0, startPoint y: 0, endPoint x: 361, endPoint y: 151, distance: 390.8
click at [361, 151] on input "number" at bounding box center [498, 151] width 371 height 22
type input "*"
click at [219, 241] on div "Balance Payment Methods Invoice History" at bounding box center [156, 197] width 242 height 278
click at [518, 337] on button "Add Funds" at bounding box center [498, 342] width 371 height 24
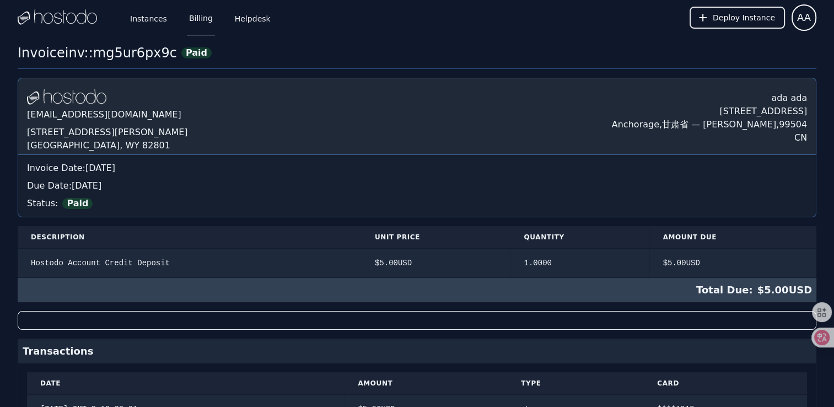
click at [205, 15] on link "Billing" at bounding box center [201, 17] width 28 height 36
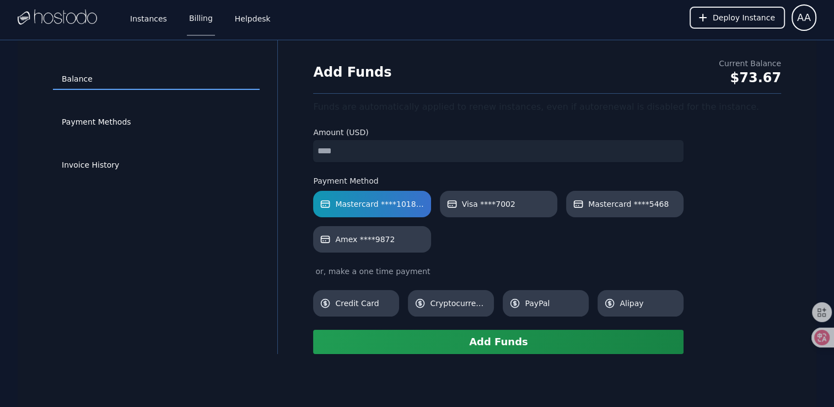
click at [356, 151] on input "number" at bounding box center [498, 151] width 371 height 22
drag, startPoint x: 267, startPoint y: 213, endPoint x: 337, endPoint y: 244, distance: 75.8
click at [267, 213] on div "Balance Payment Methods Invoice History" at bounding box center [156, 197] width 242 height 278
click at [497, 330] on button "Add Funds" at bounding box center [498, 342] width 371 height 24
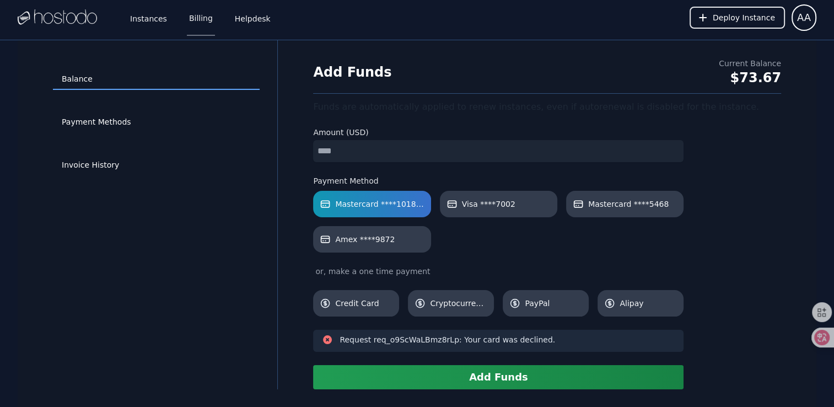
drag, startPoint x: 344, startPoint y: 154, endPoint x: 270, endPoint y: 149, distance: 74.1
click at [271, 149] on div "Balance Payment Methods Invoice History Add Funds Current Balance $73.67 Funds …" at bounding box center [417, 214] width 799 height 349
type input "*"
click at [227, 240] on div "Balance Payment Methods Invoice History" at bounding box center [156, 215] width 242 height 314
click at [501, 380] on button "Add Funds" at bounding box center [498, 377] width 371 height 24
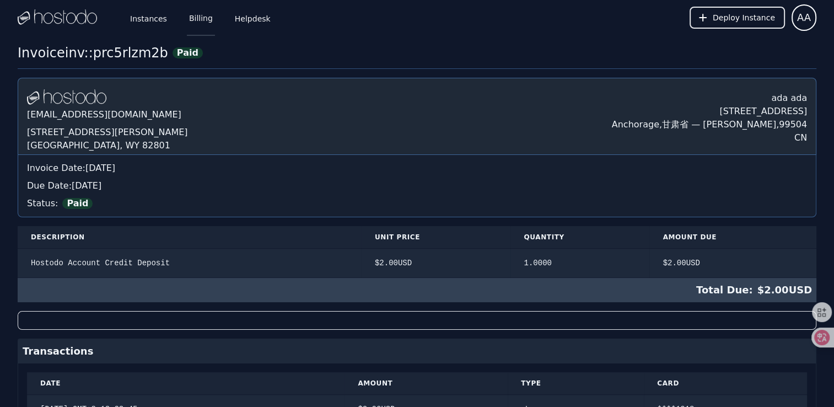
click at [189, 25] on link "Billing" at bounding box center [201, 17] width 28 height 36
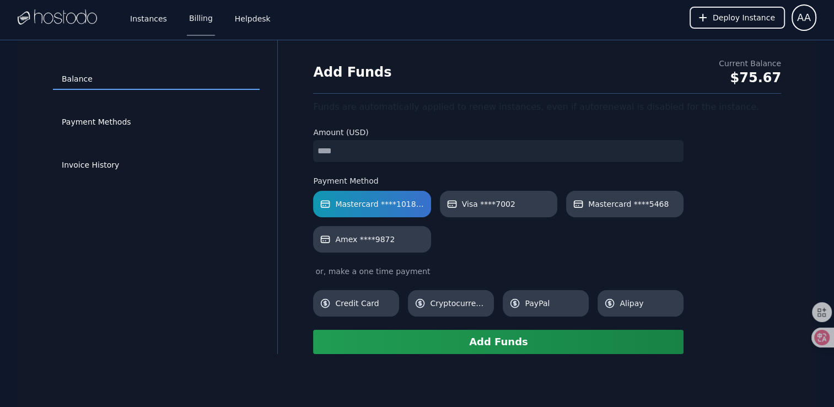
drag, startPoint x: 0, startPoint y: 0, endPoint x: 363, endPoint y: 150, distance: 392.6
click at [363, 150] on input "number" at bounding box center [498, 151] width 371 height 22
click at [474, 346] on button "Add Funds" at bounding box center [498, 342] width 371 height 24
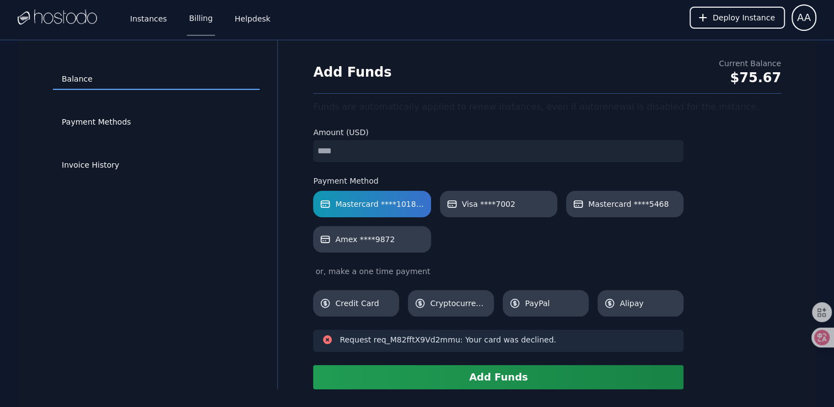
click at [239, 136] on div "Balance Payment Methods Invoice History Add Funds Current Balance $75.67 Funds …" at bounding box center [417, 214] width 799 height 349
type input "*"
drag, startPoint x: 213, startPoint y: 211, endPoint x: 296, endPoint y: 274, distance: 104.2
click at [213, 211] on div "Balance Payment Methods Invoice History" at bounding box center [156, 215] width 242 height 314
click at [472, 383] on button "Add Funds" at bounding box center [498, 377] width 371 height 24
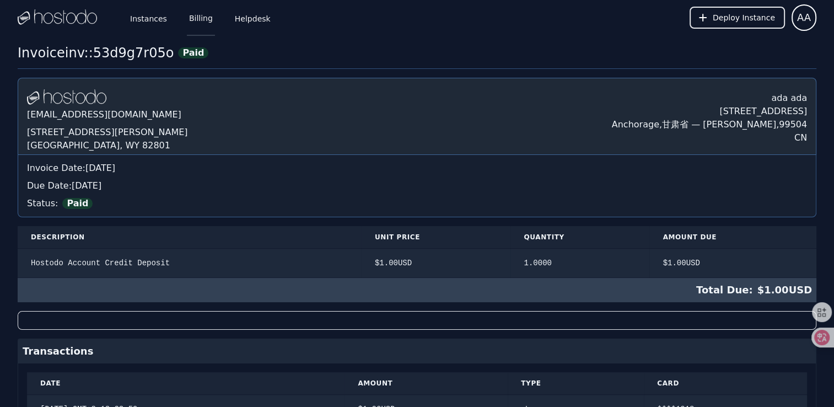
click at [198, 25] on link "Billing" at bounding box center [201, 17] width 28 height 36
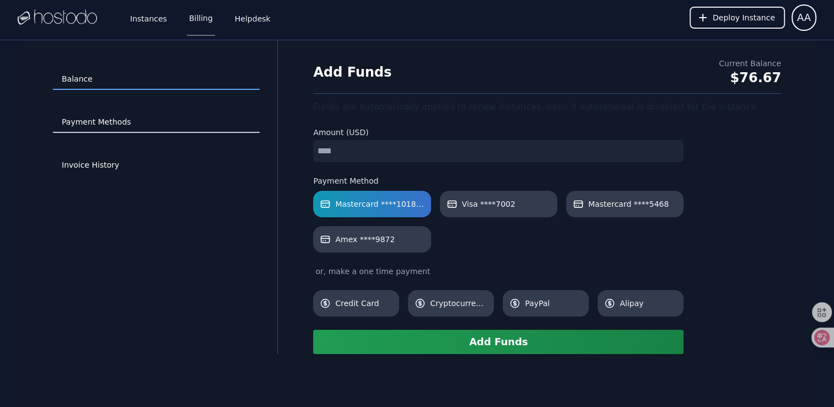
click at [101, 128] on link "Payment Methods" at bounding box center [156, 122] width 207 height 21
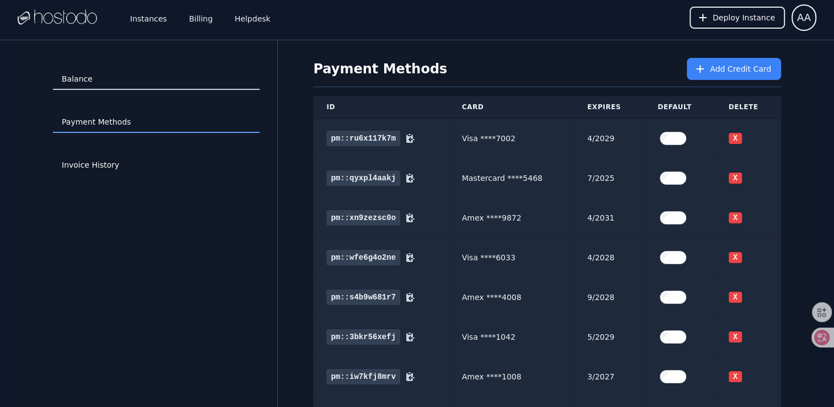
click at [87, 74] on link "Balance" at bounding box center [156, 79] width 207 height 21
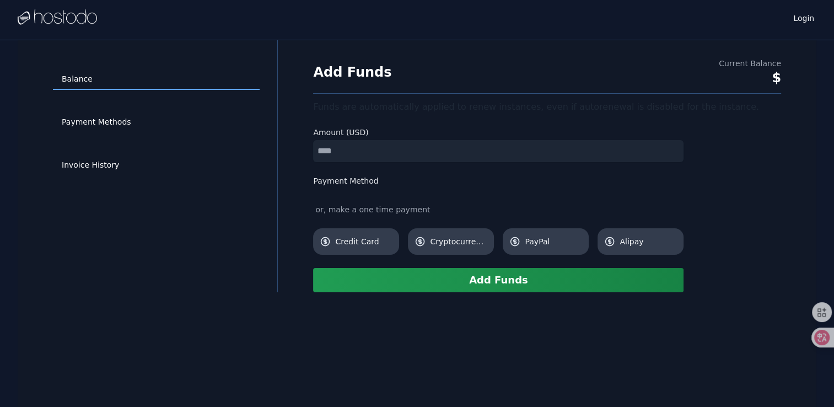
click at [370, 154] on input "number" at bounding box center [498, 151] width 371 height 22
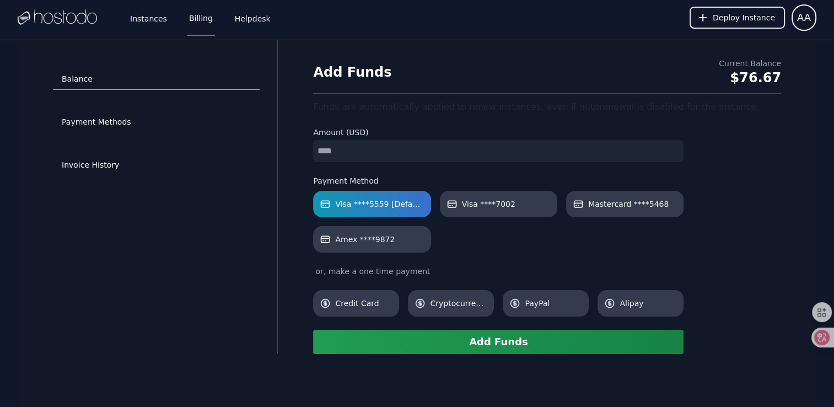
drag, startPoint x: 270, startPoint y: 212, endPoint x: 299, endPoint y: 235, distance: 36.9
click at [270, 213] on div "Balance Payment Methods Invoice History" at bounding box center [156, 197] width 242 height 278
click at [484, 336] on button "Add Funds" at bounding box center [498, 342] width 371 height 24
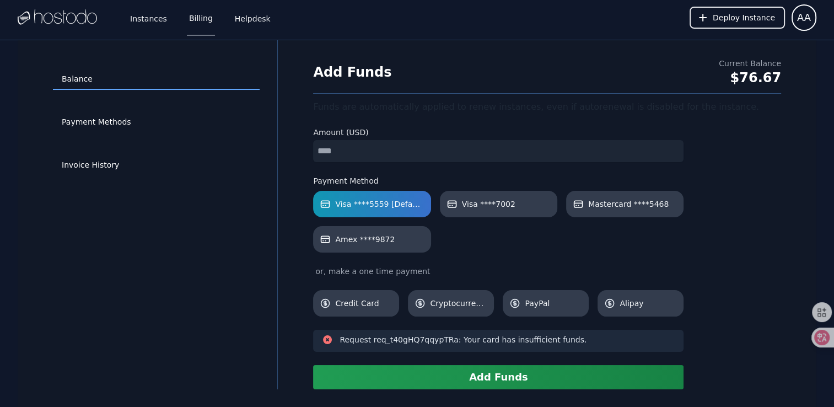
drag, startPoint x: 338, startPoint y: 157, endPoint x: 278, endPoint y: 158, distance: 60.1
click at [280, 157] on div "Balance Payment Methods Invoice History Add Funds Current Balance $76.67 Funds …" at bounding box center [417, 214] width 799 height 349
type input "*"
click at [503, 377] on button "Add Funds" at bounding box center [498, 377] width 371 height 24
click at [160, 23] on link "Instances" at bounding box center [148, 17] width 41 height 36
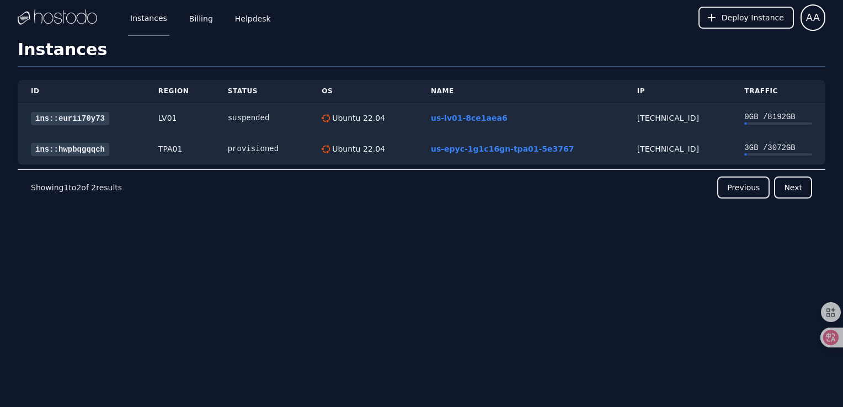
click at [71, 18] on img at bounding box center [57, 17] width 79 height 17
click at [717, 19] on icon at bounding box center [711, 17] width 11 height 11
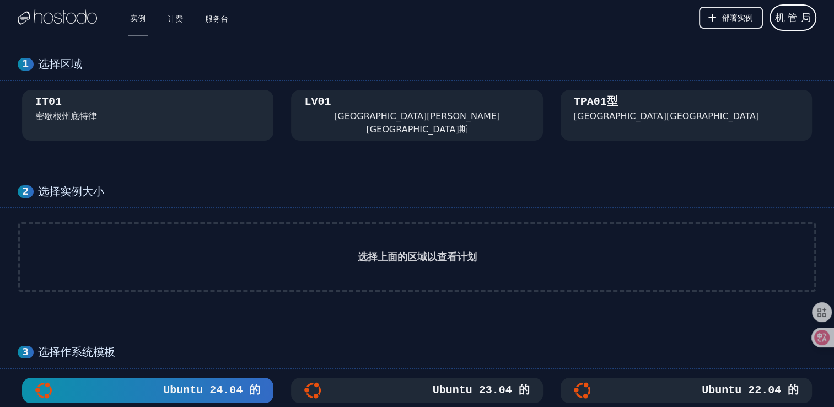
click at [165, 118] on div "IT01 [GEOGRAPHIC_DATA]底特律" at bounding box center [147, 108] width 225 height 29
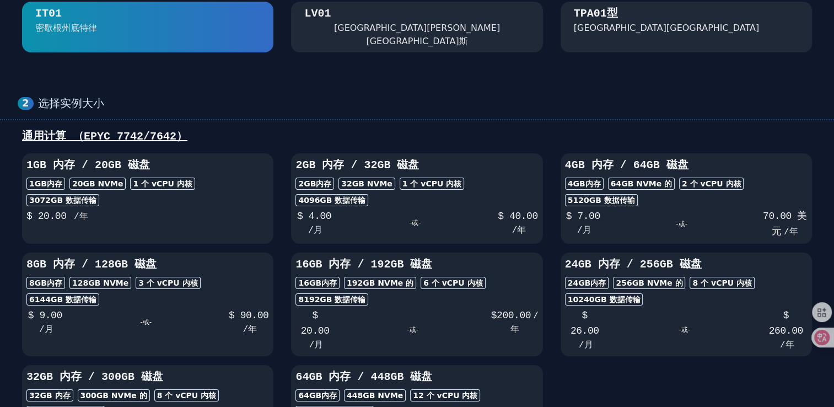
scroll to position [110, 0]
